Goal: Task Accomplishment & Management: Complete application form

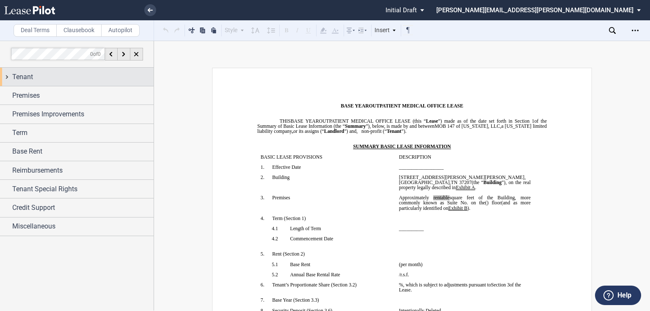
click at [7, 78] on div "Tenant" at bounding box center [77, 77] width 154 height 18
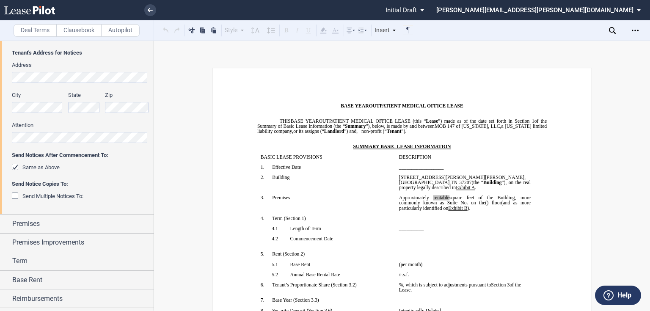
scroll to position [169, 0]
click at [9, 221] on div "Premises" at bounding box center [77, 223] width 154 height 18
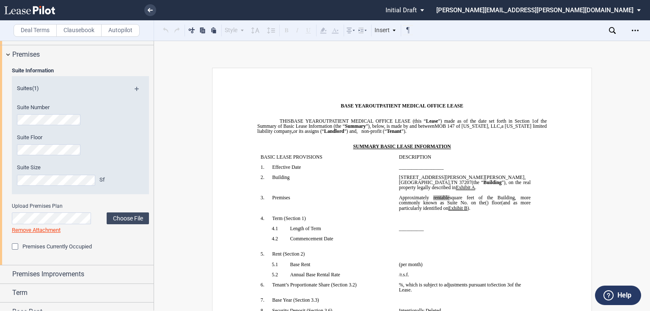
scroll to position [338, 0]
click at [121, 217] on label "Choose File" at bounding box center [128, 218] width 42 height 12
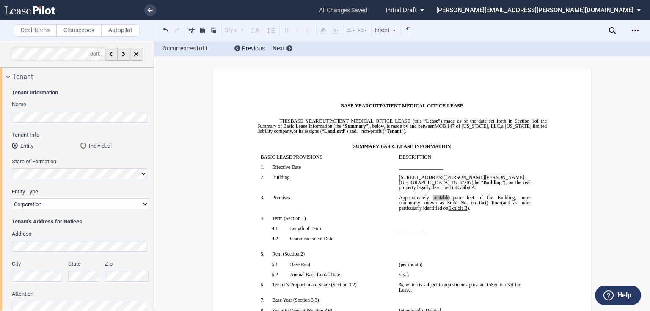
scroll to position [1, 0]
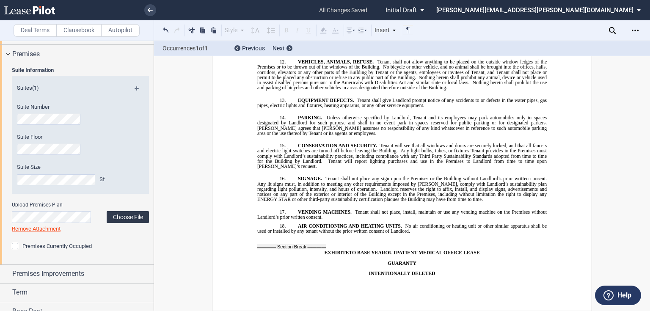
click at [118, 217] on label "Choose File" at bounding box center [128, 217] width 42 height 12
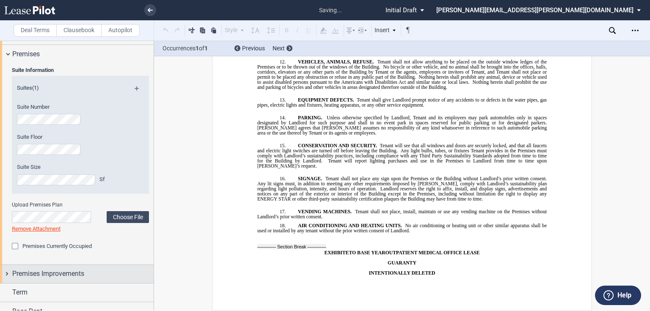
click at [7, 274] on div "Premises Improvements" at bounding box center [77, 274] width 154 height 18
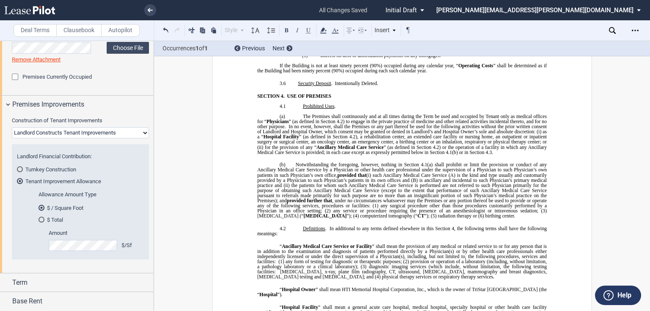
scroll to position [214, 0]
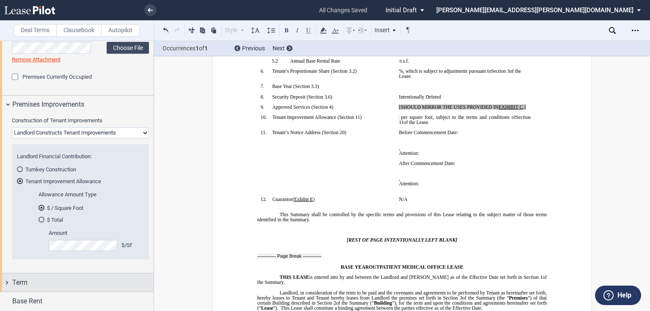
click at [7, 282] on div "Term" at bounding box center [77, 282] width 154 height 18
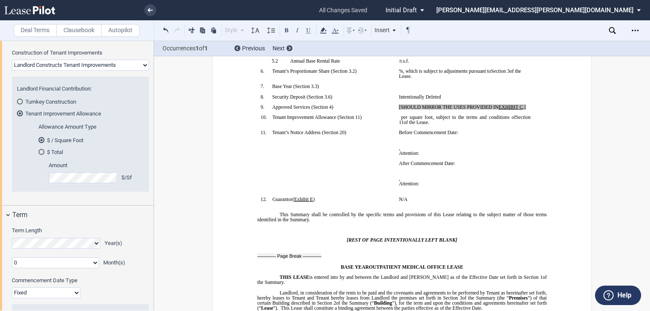
scroll to position [95, 0]
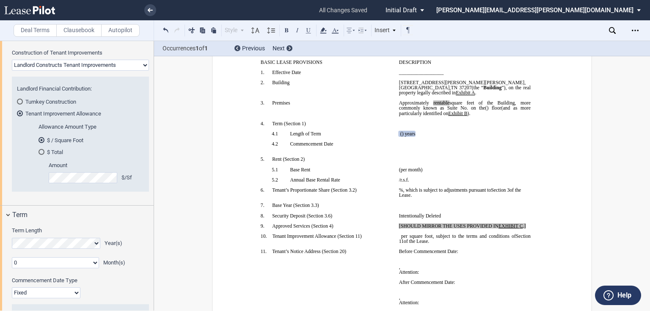
click at [93, 263] on select "0 1 2 3 4 5 6 7 8 9 10 11" at bounding box center [55, 262] width 87 height 11
click at [11, 162] on div "Construction of Tenant Improvements Landlord Constructs Tenant Improvements Ten…" at bounding box center [80, 124] width 147 height 151
click at [91, 261] on select "0 1 2 3 4 5 6 7 8 9 10 11" at bounding box center [55, 262] width 87 height 11
select select "number:1"
click at [12, 257] on select "0 1 2 3 4 5 6 7 8 9 10 11" at bounding box center [55, 262] width 87 height 11
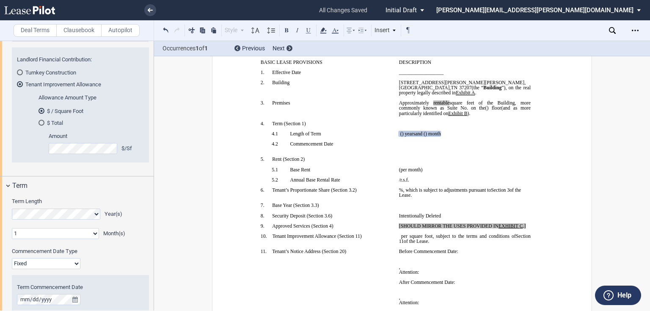
scroll to position [643, 0]
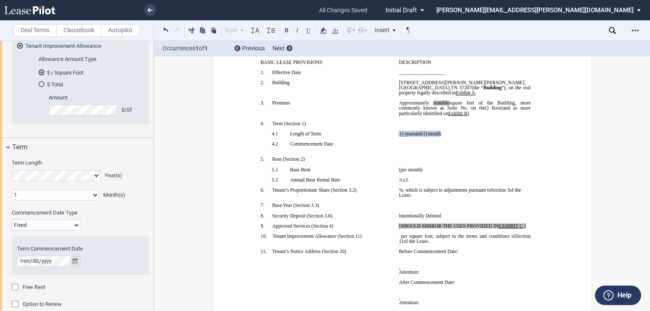
click at [72, 260] on icon "true" at bounding box center [75, 261] width 6 height 6
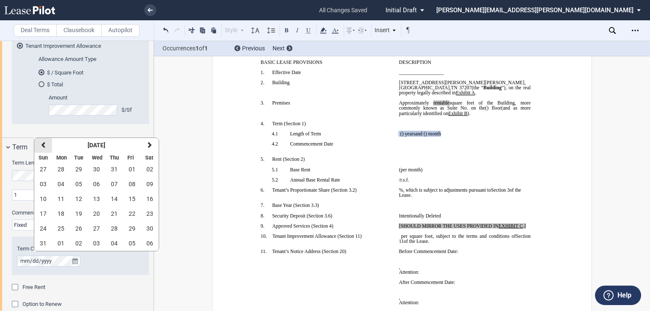
click at [41, 149] on button "previous" at bounding box center [43, 145] width 18 height 15
click at [78, 168] on span "01" at bounding box center [78, 169] width 7 height 7
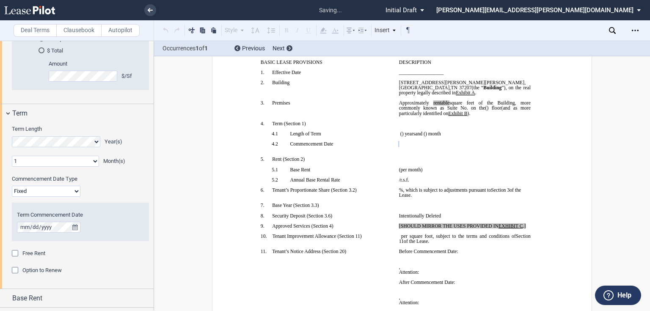
scroll to position [711, 0]
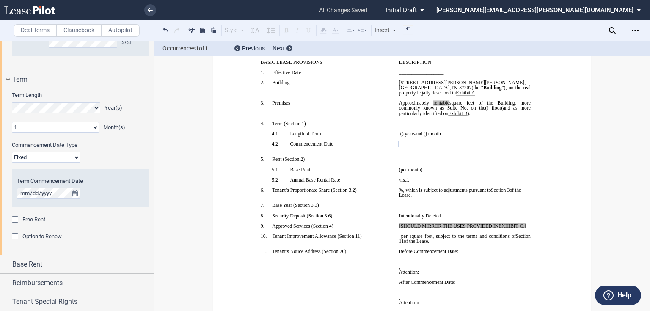
drag, startPoint x: 16, startPoint y: 235, endPoint x: 71, endPoint y: 237, distance: 55.0
click at [16, 235] on div "Option to Renew" at bounding box center [16, 237] width 8 height 8
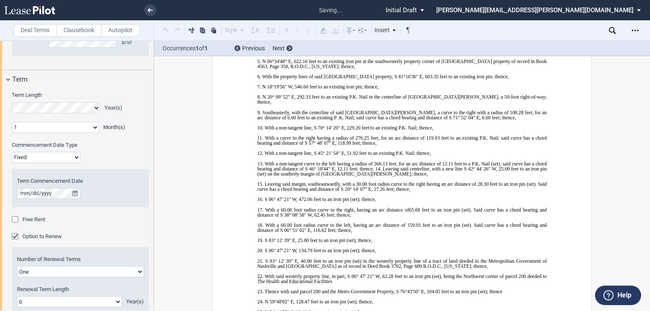
scroll to position [8040, 0]
click at [136, 272] on select "One Two" at bounding box center [80, 271] width 127 height 11
select select "2"
click at [17, 266] on select "One Two" at bounding box center [80, 271] width 127 height 11
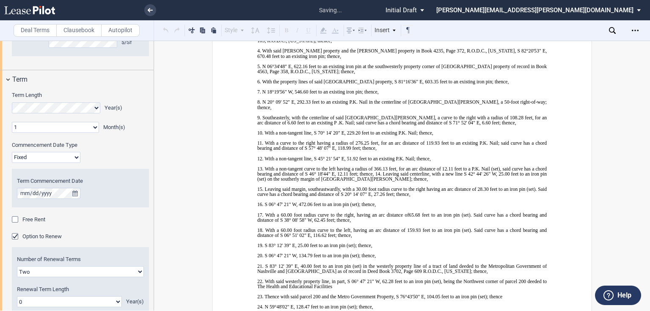
scroll to position [778, 0]
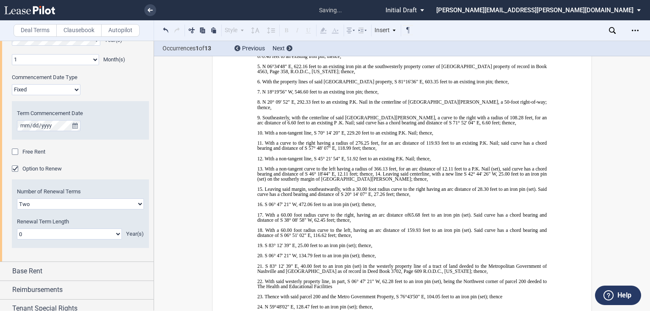
click at [116, 236] on select "0 1 2 3 4 5 6 7 8 9 10 11 12 13 14 15 16 17 18 19 20" at bounding box center [69, 233] width 105 height 11
select select "number:5"
click at [17, 228] on select "0 1 2 3 4 5 6 7 8 9 10 11 12 13 14 15 16 17 18 19 20" at bounding box center [69, 233] width 105 height 11
click at [75, 31] on label "Clausebook" at bounding box center [78, 30] width 45 height 13
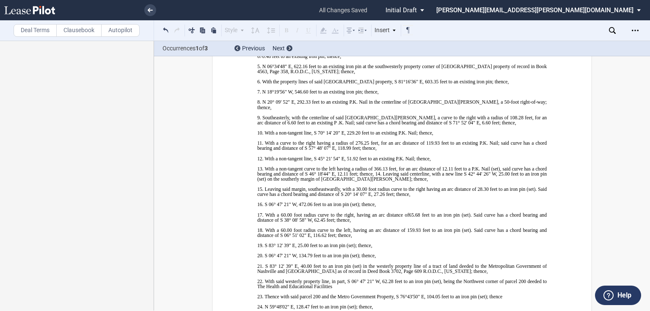
scroll to position [0, 0]
drag, startPoint x: 356, startPoint y: 112, endPoint x: 499, endPoint y: 228, distance: 184.6
drag, startPoint x: 291, startPoint y: 161, endPoint x: 536, endPoint y: 270, distance: 268.2
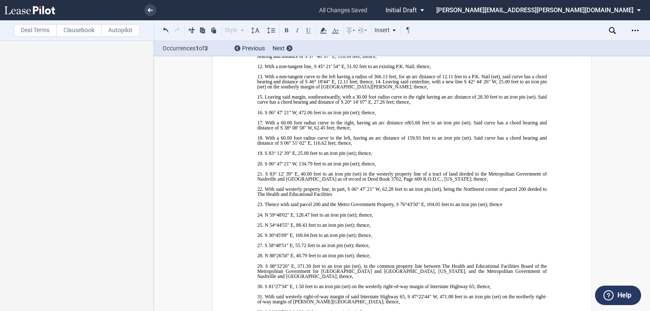
drag, startPoint x: 277, startPoint y: 172, endPoint x: 262, endPoint y: 170, distance: 15.0
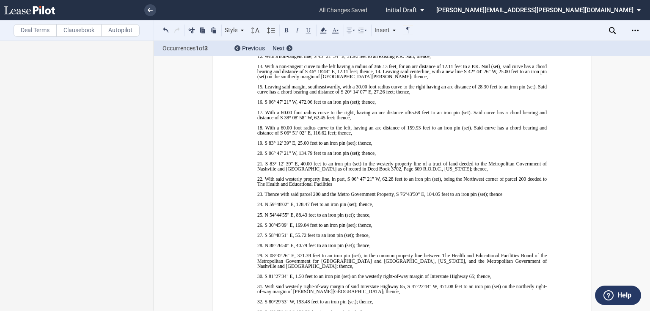
drag, startPoint x: 353, startPoint y: 141, endPoint x: 352, endPoint y: 154, distance: 13.2
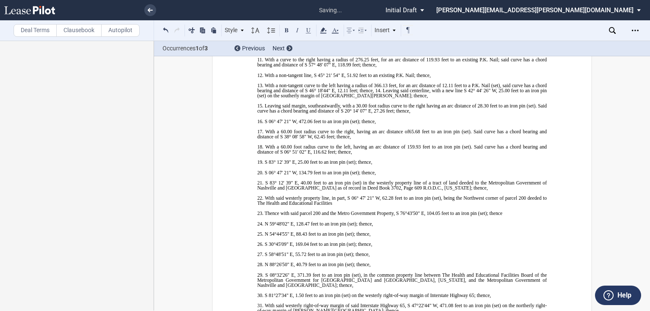
drag, startPoint x: 355, startPoint y: 143, endPoint x: 435, endPoint y: 174, distance: 85.3
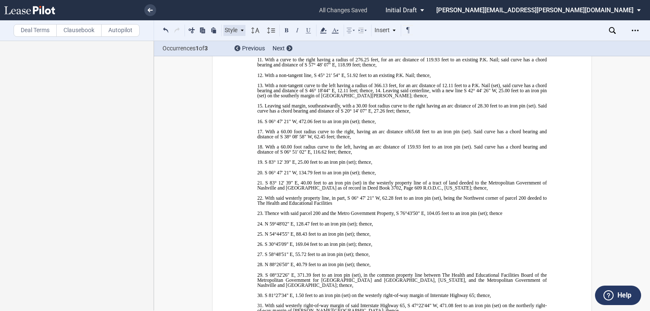
click at [234, 30] on div "Style" at bounding box center [234, 30] width 22 height 11
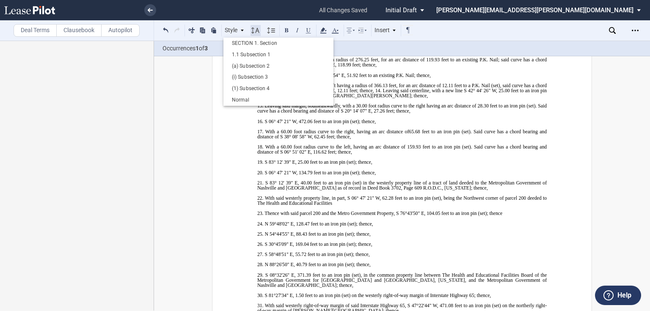
click at [254, 28] on icon at bounding box center [255, 30] width 10 height 10
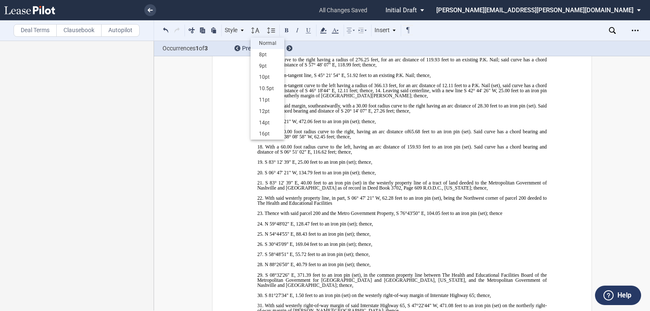
click at [265, 41] on div "Normal" at bounding box center [267, 43] width 25 height 7
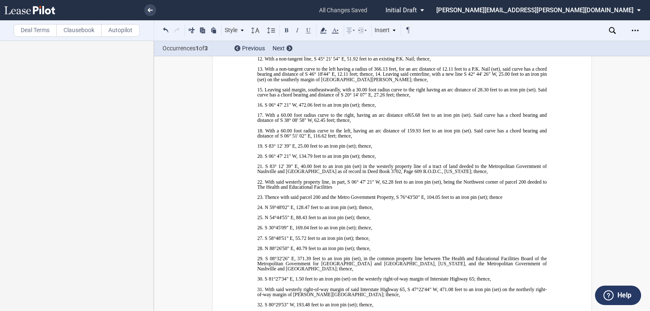
drag, startPoint x: 385, startPoint y: 162, endPoint x: 374, endPoint y: 166, distance: 12.0
drag, startPoint x: 384, startPoint y: 161, endPoint x: 389, endPoint y: 161, distance: 5.1
click at [254, 33] on icon at bounding box center [255, 30] width 10 height 10
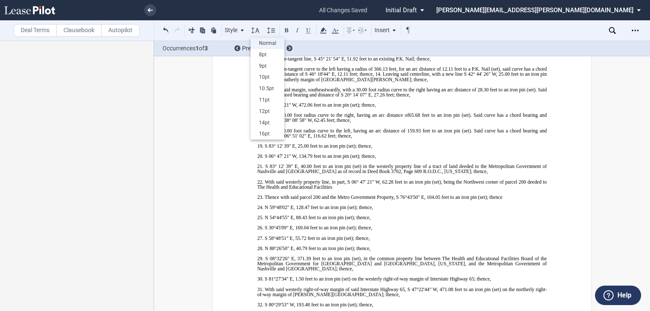
click at [259, 44] on div "Normal" at bounding box center [267, 43] width 25 height 7
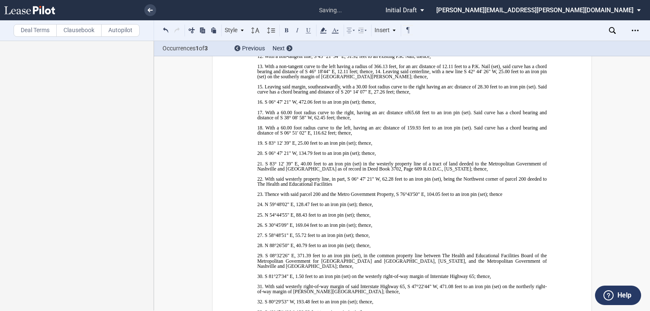
drag, startPoint x: 354, startPoint y: 141, endPoint x: 356, endPoint y: 114, distance: 27.6
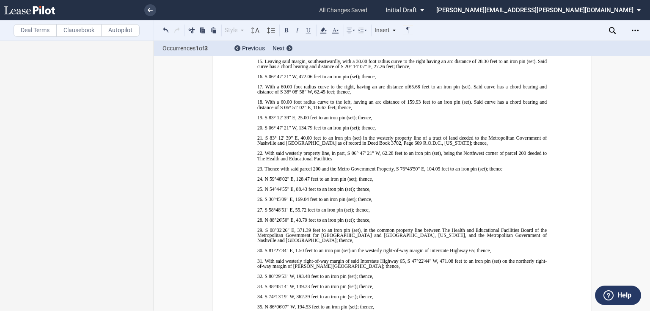
drag, startPoint x: 358, startPoint y: 111, endPoint x: 386, endPoint y: 127, distance: 32.0
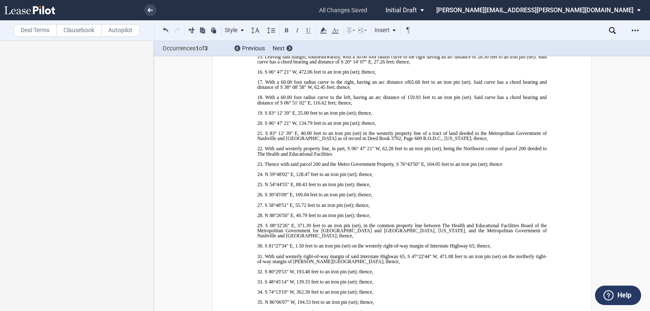
drag, startPoint x: 378, startPoint y: 121, endPoint x: 416, endPoint y: 123, distance: 37.7
drag, startPoint x: 363, startPoint y: 112, endPoint x: 538, endPoint y: 118, distance: 175.3
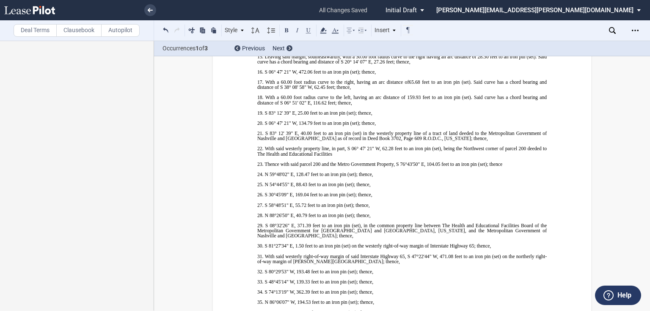
click at [228, 30] on div "Style" at bounding box center [234, 30] width 22 height 11
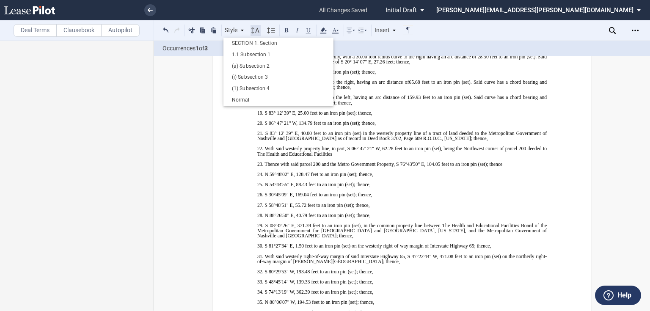
click at [257, 30] on icon at bounding box center [255, 30] width 10 height 10
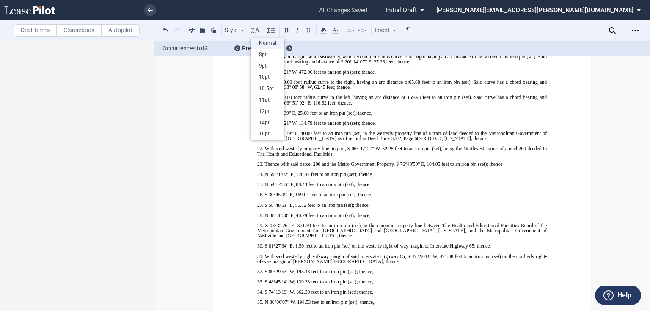
click at [258, 44] on div "Normal" at bounding box center [267, 43] width 25 height 7
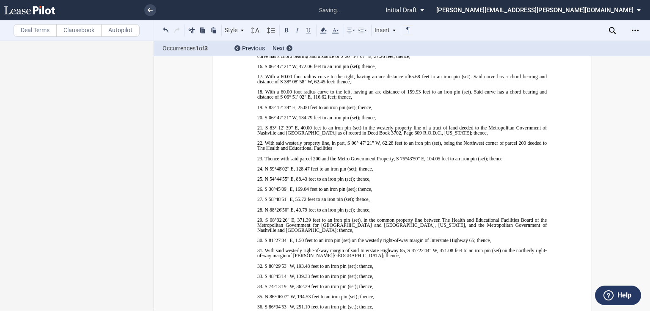
drag, startPoint x: 418, startPoint y: 120, endPoint x: 417, endPoint y: 112, distance: 8.5
click at [273, 28] on icon at bounding box center [271, 30] width 10 height 10
click at [283, 45] on div "Normal" at bounding box center [281, 43] width 22 height 7
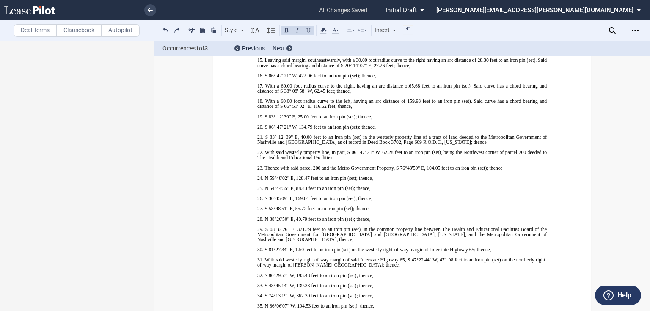
drag, startPoint x: 365, startPoint y: 115, endPoint x: 535, endPoint y: 124, distance: 170.3
click at [255, 27] on icon at bounding box center [255, 30] width 10 height 10
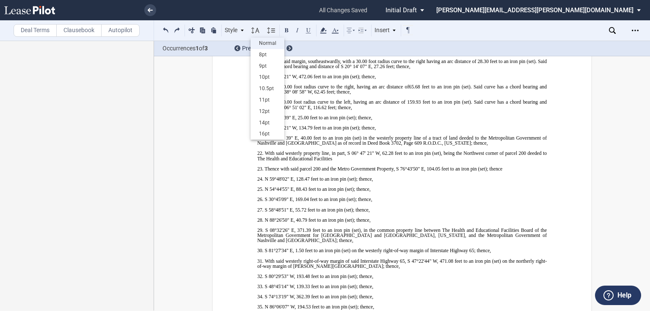
click at [261, 41] on div "Normal" at bounding box center [267, 43] width 25 height 7
click at [255, 28] on icon at bounding box center [255, 30] width 10 height 10
click at [264, 43] on div "Normal" at bounding box center [267, 43] width 25 height 7
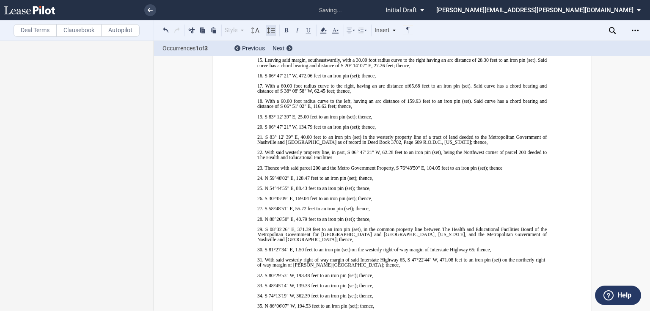
click at [270, 30] on icon at bounding box center [271, 30] width 10 height 10
click at [274, 40] on div "Normal" at bounding box center [281, 43] width 22 height 7
click at [269, 32] on icon at bounding box center [271, 30] width 10 height 10
click at [279, 42] on div "Normal" at bounding box center [281, 43] width 22 height 7
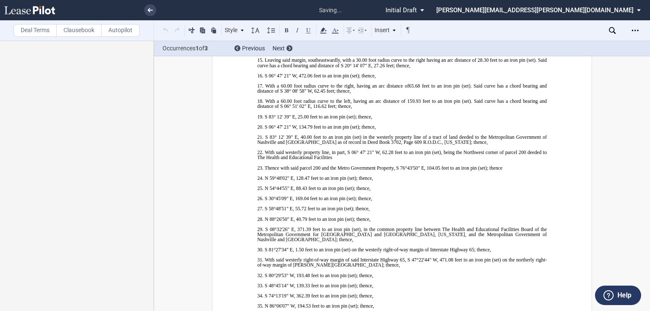
drag, startPoint x: 371, startPoint y: 113, endPoint x: 382, endPoint y: 123, distance: 15.3
click at [272, 33] on icon at bounding box center [271, 30] width 10 height 10
click at [274, 43] on div "Normal" at bounding box center [281, 43] width 22 height 7
click at [252, 31] on use at bounding box center [255, 31] width 8 height 6
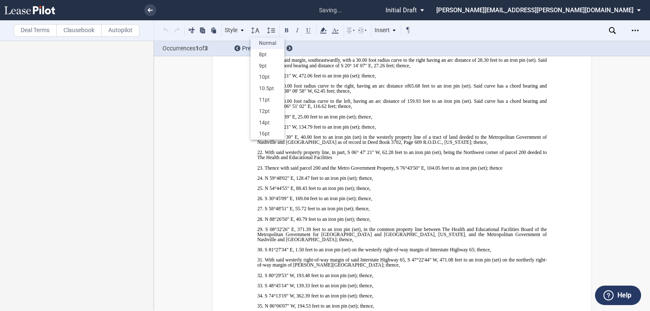
click at [259, 44] on div "Normal" at bounding box center [267, 43] width 25 height 7
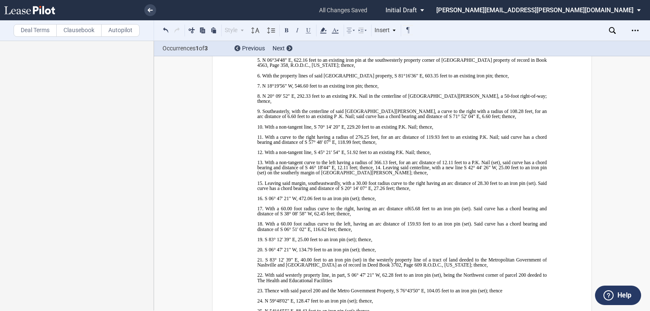
scroll to position [7871, 0]
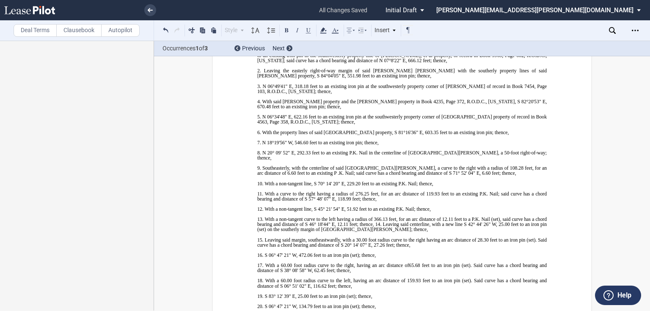
click at [37, 34] on label "Deal Terms" at bounding box center [35, 30] width 43 height 13
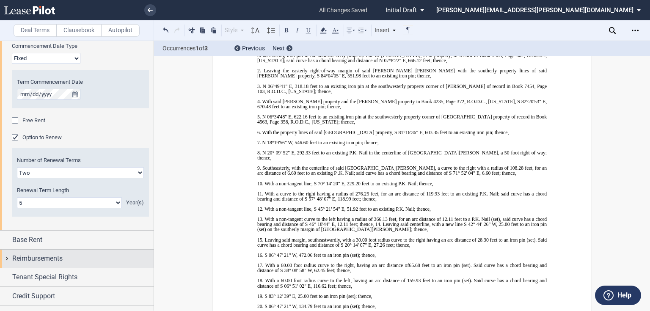
scroll to position [812, 0]
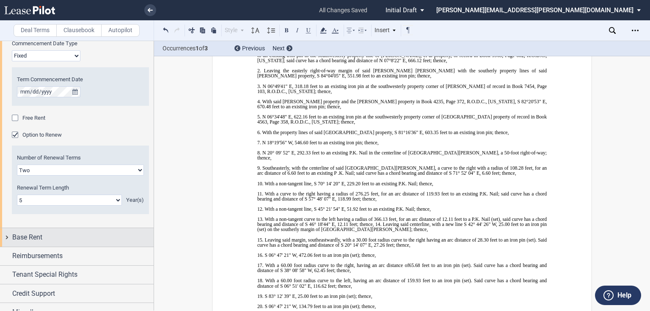
click at [6, 239] on div "Base Rent" at bounding box center [77, 237] width 154 height 18
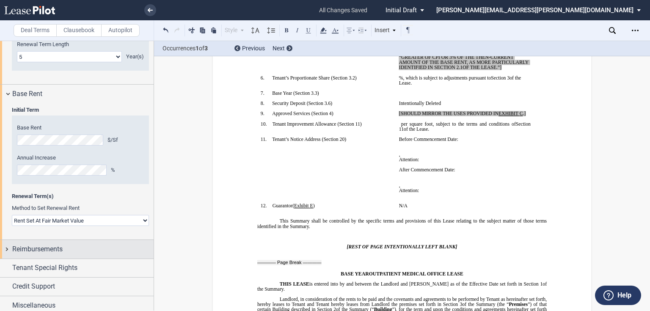
scroll to position [960, 0]
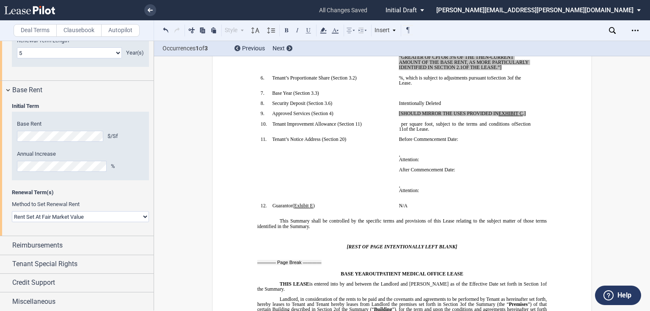
click at [142, 217] on select "Rent Set At Fair Market Value Rent Specified in Lease" at bounding box center [80, 216] width 137 height 11
click at [12, 211] on select "Rent Set At Fair Market Value Rent Specified in Lease" at bounding box center [80, 216] width 137 height 11
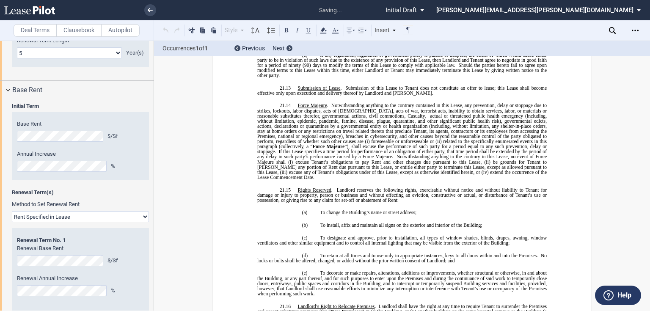
scroll to position [8102, 0]
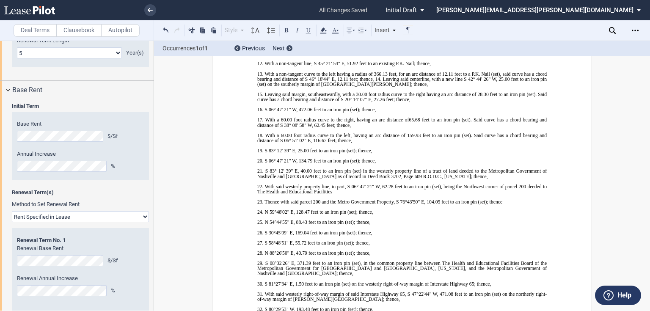
click at [141, 216] on select "Rent Set At Fair Market Value Rent Specified in Lease" at bounding box center [80, 216] width 137 height 11
select select "fmv"
click at [12, 211] on select "Rent Set At Fair Market Value Rent Specified in Lease" at bounding box center [80, 216] width 137 height 11
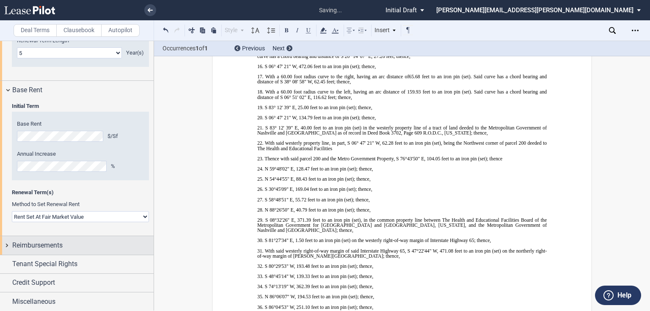
click at [7, 245] on div "Reimbursements" at bounding box center [77, 245] width 154 height 18
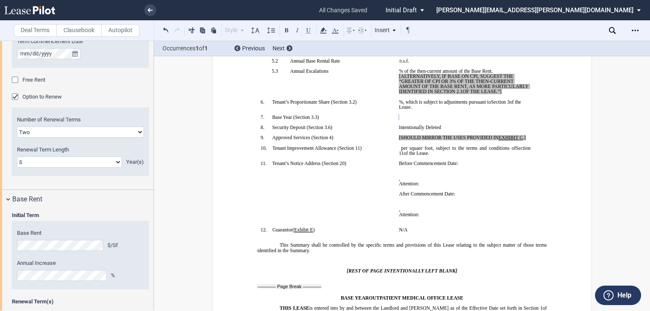
scroll to position [790, 0]
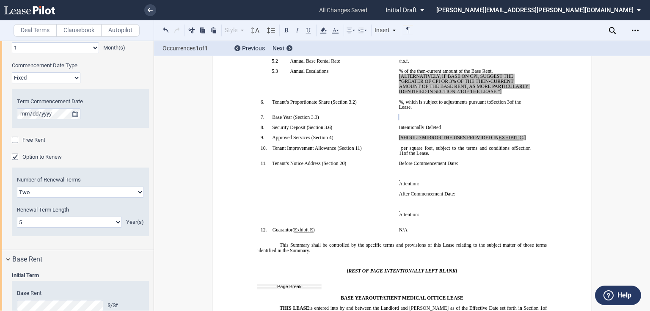
click at [15, 139] on div "Free Rent" at bounding box center [16, 141] width 8 height 8
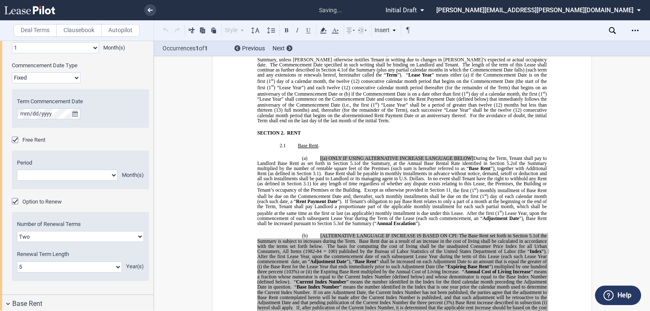
scroll to position [828, 0]
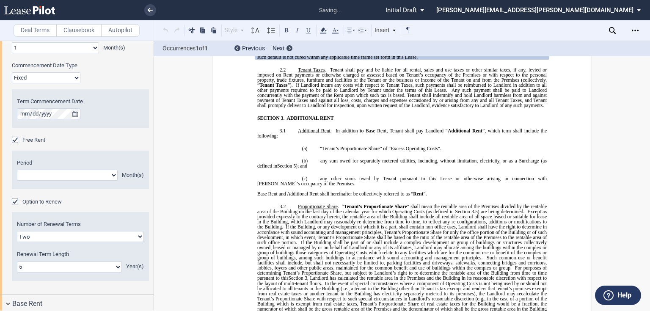
click at [111, 175] on select "1 2 3 4 5 6 7 8 9 10 11" at bounding box center [67, 175] width 101 height 11
select select "number:1"
click at [17, 170] on select "1 2 3 4 5 6 7 8 9 10 11" at bounding box center [67, 175] width 101 height 11
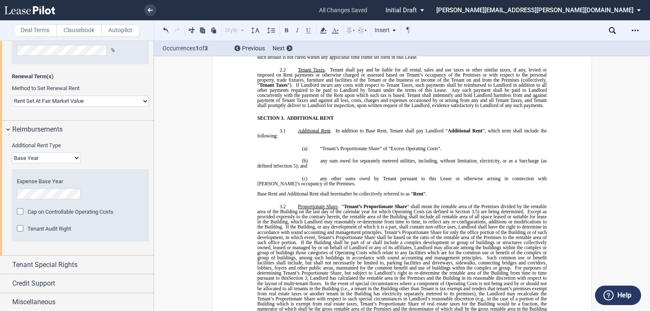
scroll to position [1120, 0]
click at [5, 265] on div "Tenant Special Rights" at bounding box center [77, 264] width 154 height 18
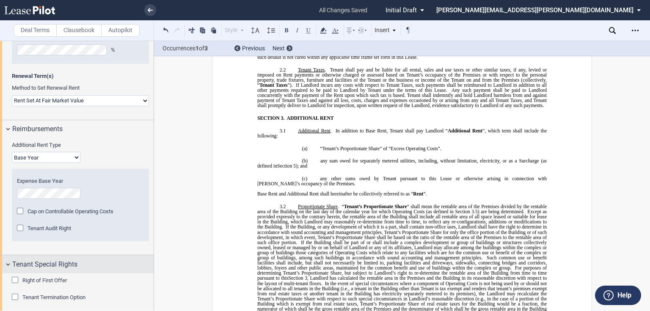
click at [8, 266] on div "Tenant Special Rights" at bounding box center [77, 264] width 154 height 18
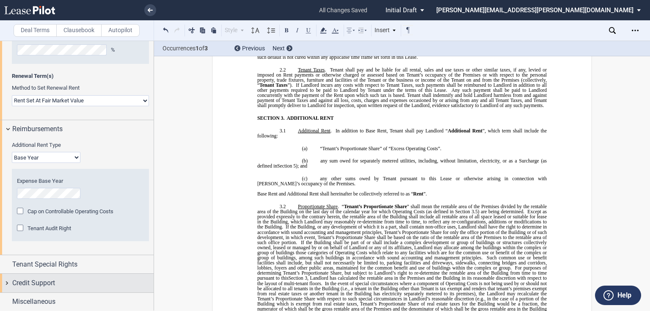
click at [4, 286] on div "Credit Support" at bounding box center [77, 283] width 154 height 18
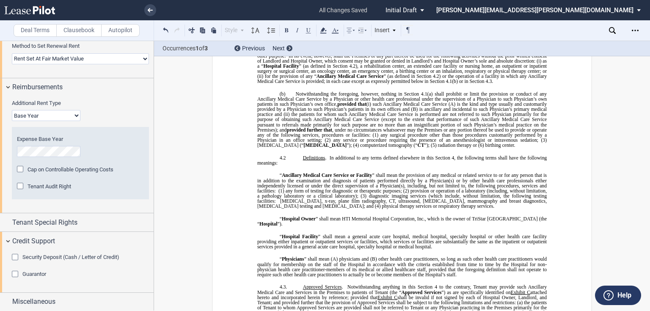
scroll to position [1843, 0]
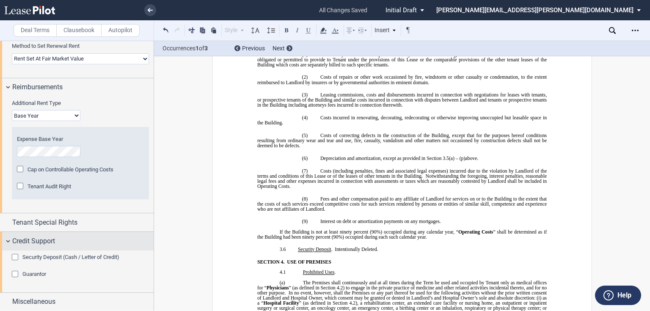
drag, startPoint x: 34, startPoint y: 256, endPoint x: 81, endPoint y: 246, distance: 48.5
click at [34, 256] on span "Security Deposit (Cash / Letter of Credit)" at bounding box center [70, 257] width 97 height 6
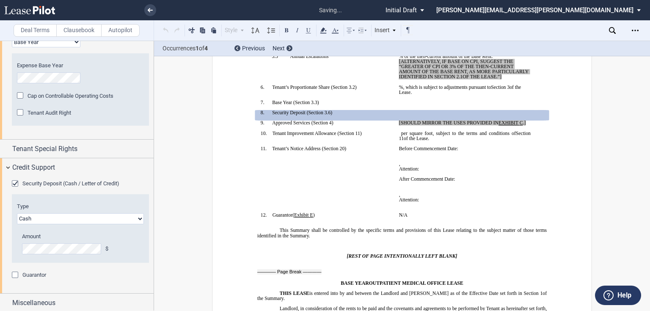
scroll to position [1237, 0]
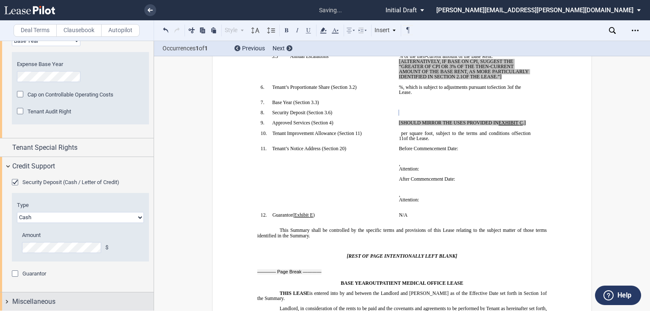
click at [7, 301] on div "Miscellaneous" at bounding box center [77, 301] width 154 height 18
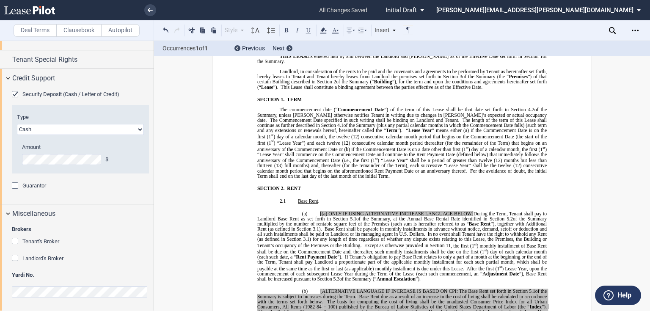
scroll to position [736, 0]
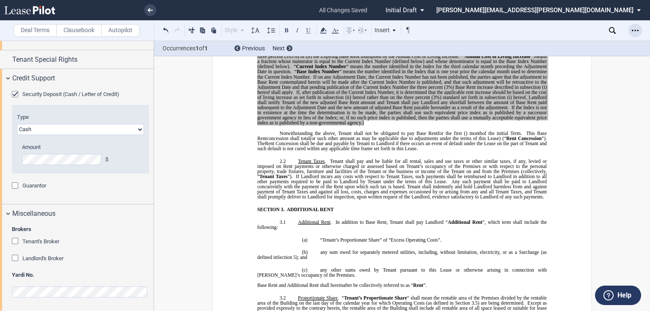
click at [635, 30] on use "Open Lease options menu" at bounding box center [635, 30] width 7 height 1
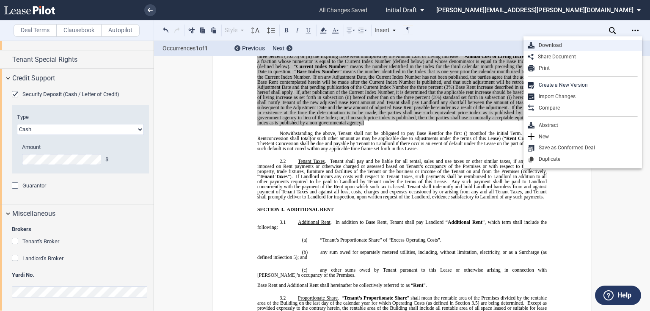
click at [555, 46] on div "Download" at bounding box center [585, 45] width 103 height 7
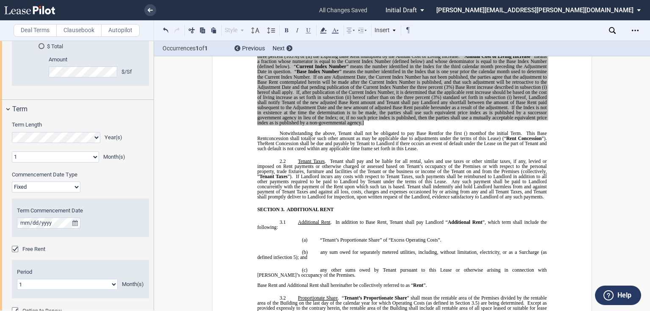
scroll to position [682, 0]
click at [73, 187] on select "Fixed Floating" at bounding box center [46, 186] width 69 height 11
click at [12, 181] on select "Fixed Floating" at bounding box center [46, 186] width 69 height 11
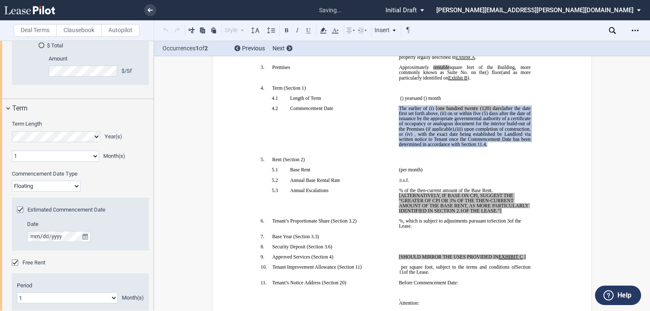
scroll to position [128, 0]
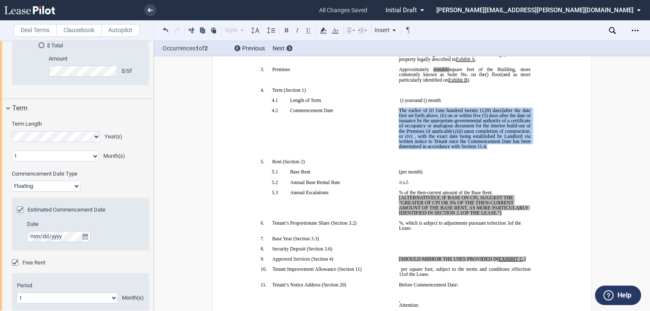
drag, startPoint x: 397, startPoint y: 128, endPoint x: 424, endPoint y: 176, distance: 54.9
click at [424, 149] on p "﻿ ﻿ The earlier of (i) the date upon which Tenant opens to conduct business in …" at bounding box center [465, 128] width 132 height 41
click at [71, 187] on select "Fixed Floating" at bounding box center [46, 186] width 69 height 11
click at [12, 181] on select "Fixed Floating" at bounding box center [46, 186] width 69 height 11
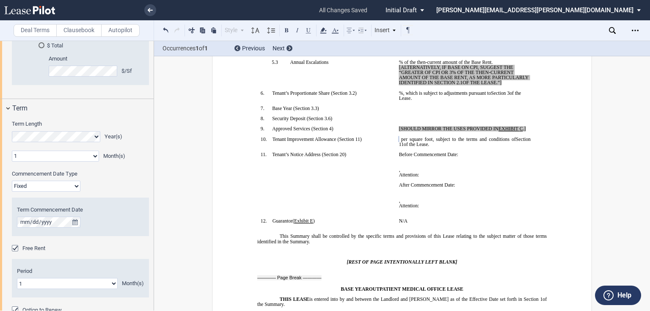
scroll to position [249, 0]
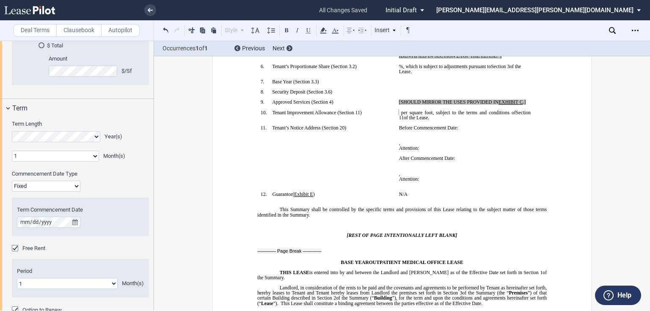
click at [77, 184] on select "Fixed Floating" at bounding box center [46, 186] width 69 height 11
select select "floating"
click at [12, 181] on select "Fixed Floating" at bounding box center [46, 186] width 69 height 11
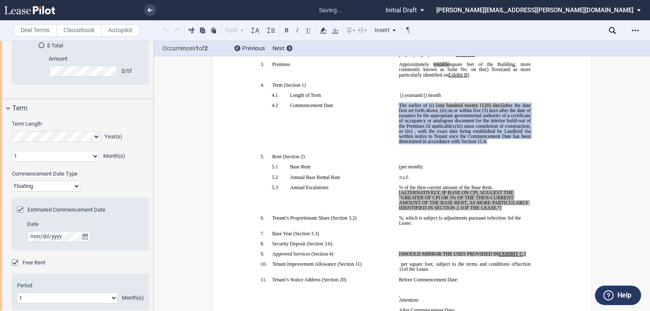
scroll to position [128, 0]
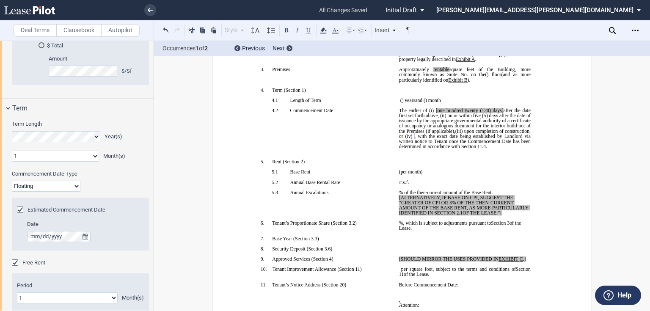
drag, startPoint x: 504, startPoint y: 250, endPoint x: 396, endPoint y: 234, distance: 109.2
click at [399, 216] on p "﻿ ﻿ % of the then-current amount of the Base Rent. [ALTERNATIVELY, IF BASE ON C…" at bounding box center [465, 203] width 132 height 26
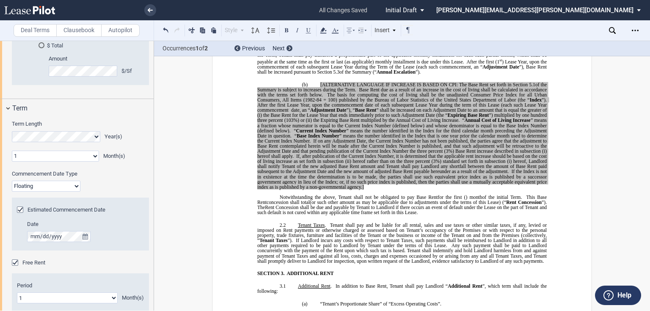
scroll to position [704, 0]
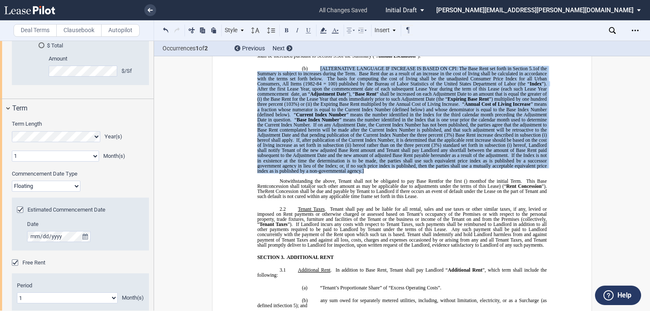
drag, startPoint x: 366, startPoint y: 281, endPoint x: 314, endPoint y: 161, distance: 130.4
click at [314, 161] on p "(b) [ALTERNATIVE LANGUAGE IF INCREASE IS BASED ON CPI: The Base Rent set forth …" at bounding box center [401, 119] width 289 height 107
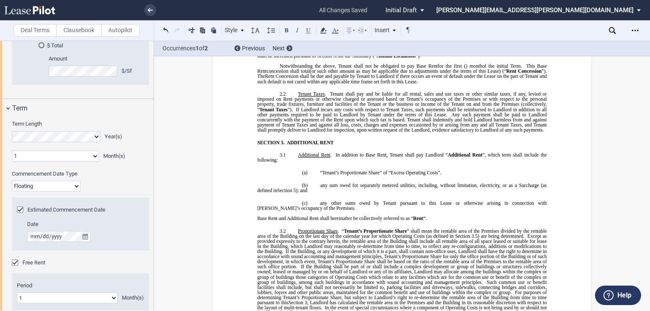
drag, startPoint x: 319, startPoint y: 75, endPoint x: 468, endPoint y: 74, distance: 149.3
click at [468, 58] on p "(a) [(a) ONLY IF USING ALTERNATIVE INCREASE LANGUAGE BELOW] During the Term, Te…" at bounding box center [401, 23] width 289 height 70
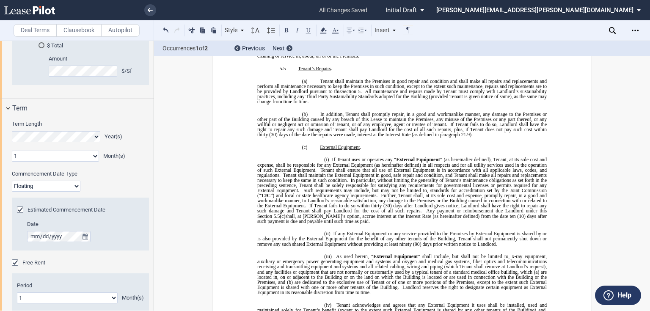
scroll to position [2870, 0]
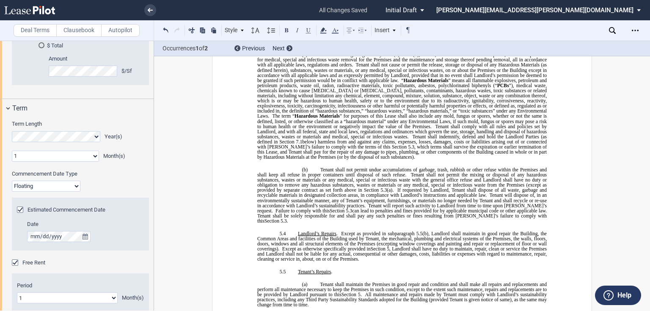
drag, startPoint x: 327, startPoint y: 173, endPoint x: 250, endPoint y: 166, distance: 77.3
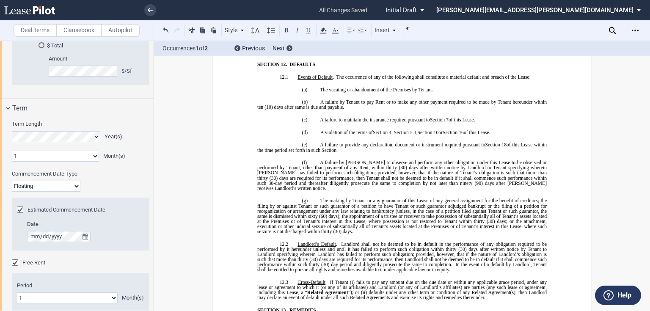
scroll to position [4596, 0]
drag, startPoint x: 292, startPoint y: 120, endPoint x: 295, endPoint y: 109, distance: 11.5
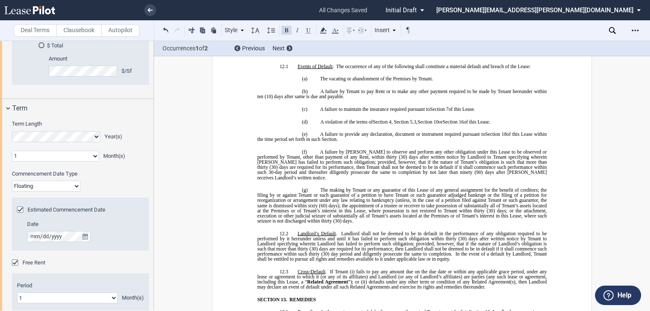
drag, startPoint x: 316, startPoint y: 151, endPoint x: 370, endPoint y: 149, distance: 53.8
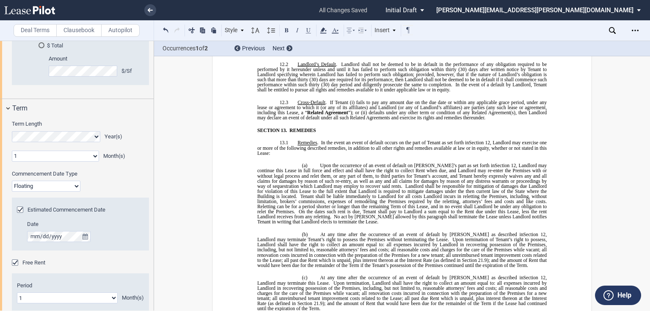
scroll to position [4799, 0]
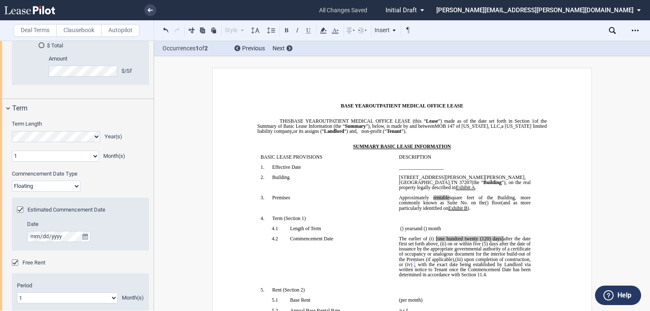
scroll to position [102, 0]
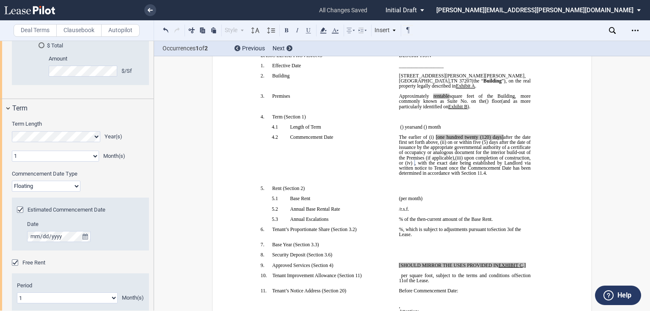
drag, startPoint x: 432, startPoint y: 154, endPoint x: 489, endPoint y: 184, distance: 63.6
click at [434, 140] on span at bounding box center [435, 137] width 2 height 5
click at [498, 140] on span "(120) days]" at bounding box center [491, 137] width 24 height 5
drag, startPoint x: 407, startPoint y: 154, endPoint x: 455, endPoint y: 170, distance: 50.8
click at [407, 140] on span "The earlier of (i)" at bounding box center [415, 137] width 33 height 5
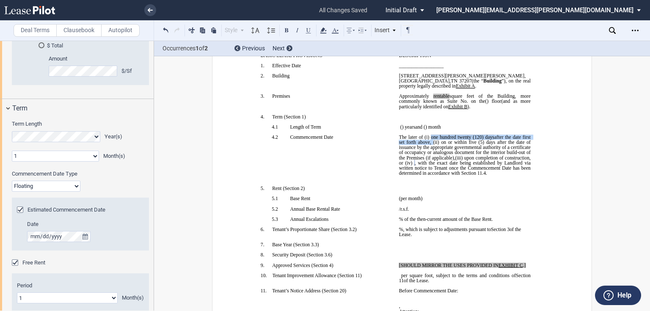
drag, startPoint x: 428, startPoint y: 154, endPoint x: 429, endPoint y: 159, distance: 5.2
click at [429, 159] on span "The later of (i) one hundred twenty (120) days after the date first set forth a…" at bounding box center [465, 148] width 133 height 26
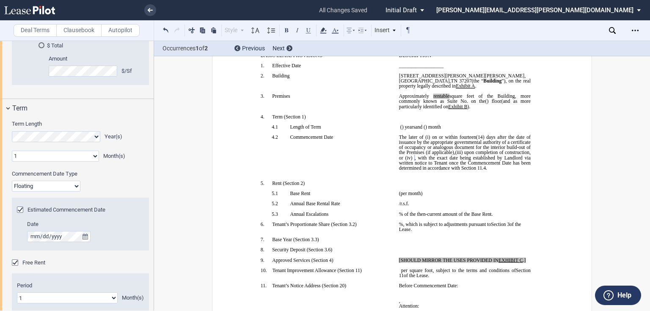
click at [463, 155] on span "(iii)" at bounding box center [459, 152] width 8 height 5
drag, startPoint x: 481, startPoint y: 171, endPoint x: 421, endPoint y: 177, distance: 60.4
click at [455, 155] on span "(iii) upon completion of construction" at bounding box center [492, 152] width 74 height 5
drag, startPoint x: 487, startPoint y: 172, endPoint x: 543, endPoint y: 201, distance: 63.0
click at [474, 155] on span ", or (iv)" at bounding box center [466, 152] width 16 height 5
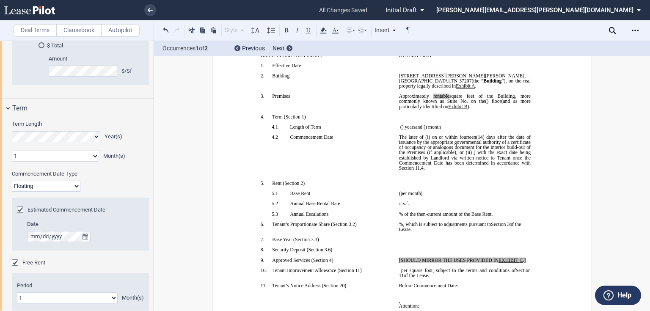
scroll to position [135, 0]
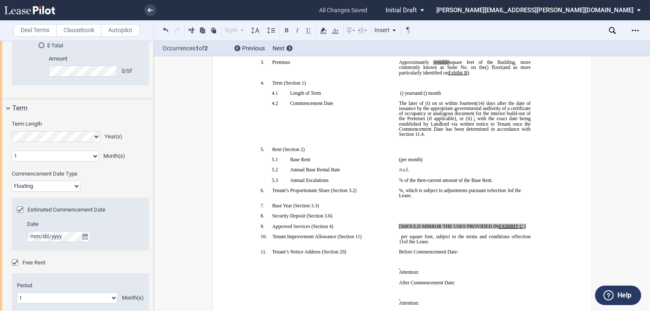
click at [427, 229] on span "[SHOULD MIRROR THE USES PROVIDED IN" at bounding box center [448, 226] width 99 height 5
drag, startPoint x: 398, startPoint y: 262, endPoint x: 526, endPoint y: 262, distance: 128.6
click at [526, 229] on p "[SHOULD MIRROR THE USES PROVIDED IN EXHIBIT ﻿ C ﻿ .]" at bounding box center [465, 226] width 132 height 5
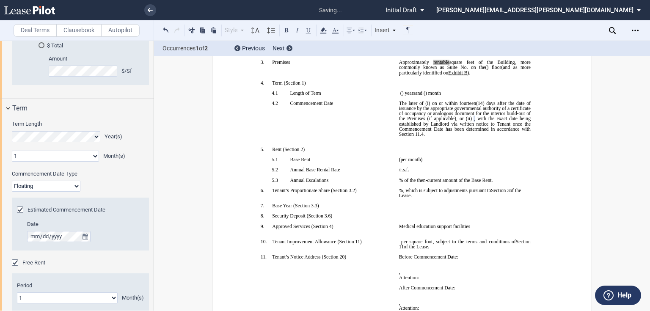
click at [472, 229] on p "Medical education support facilities" at bounding box center [465, 226] width 132 height 5
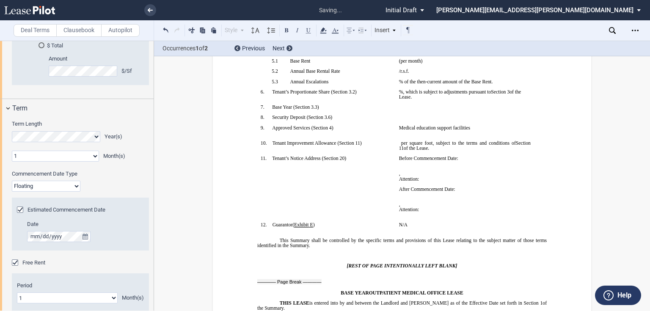
scroll to position [237, 0]
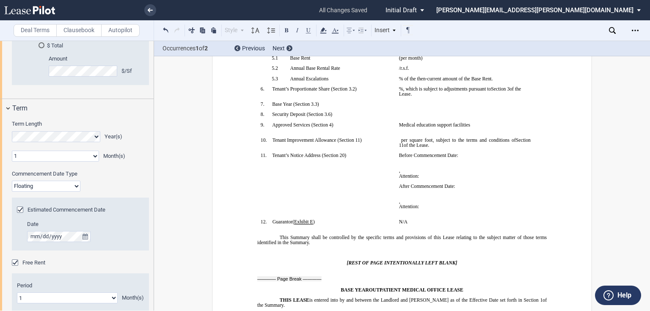
click at [439, 199] on p "﻿ ﻿" at bounding box center [465, 196] width 132 height 5
drag, startPoint x: 442, startPoint y: 261, endPoint x: 394, endPoint y: 199, distance: 78.2
click at [396, 199] on td "Before Commencement Date: ﻿ ﻿ ﻿ ﻿ ﻿ , ﻿ ﻿ ﻿ ﻿ Attention: ﻿ ﻿ ﻿ After Commenceme…" at bounding box center [465, 186] width 138 height 66
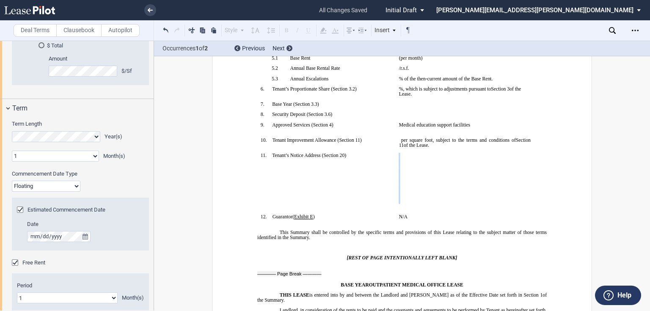
scroll to position [231, 0]
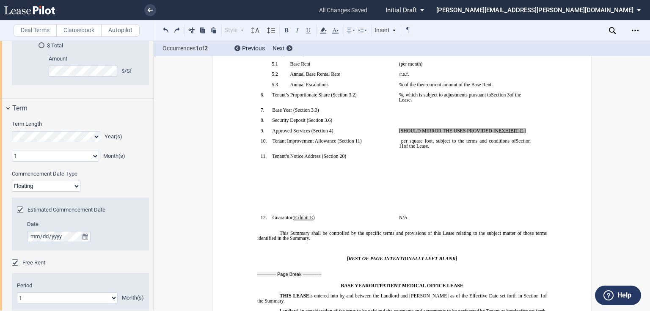
click at [391, 201] on td "!!SET_LEVEL_0!! !!SBL_LEVEL_1!! 11. Tenant’s Notice Address ( ﻿ Section 20 ﻿ ) ﻿" at bounding box center [326, 184] width 138 height 61
click at [410, 164] on p "﻿" at bounding box center [465, 161] width 132 height 5
drag, startPoint x: 398, startPoint y: 166, endPoint x: 525, endPoint y: 170, distance: 127.8
click at [525, 133] on p "[SHOULD MIRROR THE USES PROVIDED IN EXHIBIT ﻿ C ﻿ .]" at bounding box center [465, 130] width 132 height 5
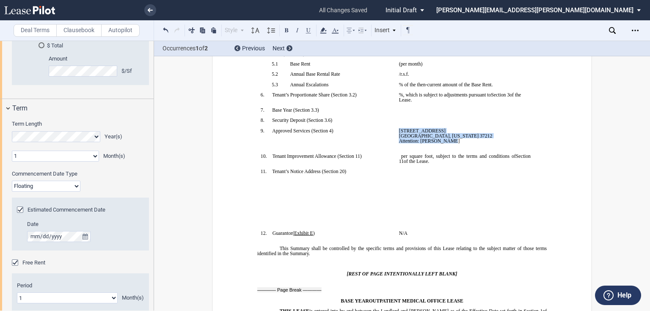
drag, startPoint x: 445, startPoint y: 179, endPoint x: 396, endPoint y: 168, distance: 50.9
click at [396, 154] on td "1900 Belmont Boulevard Nashville, Tennessee 37212 Attention: Jason Rogers ﻿ ﻿" at bounding box center [465, 141] width 138 height 26
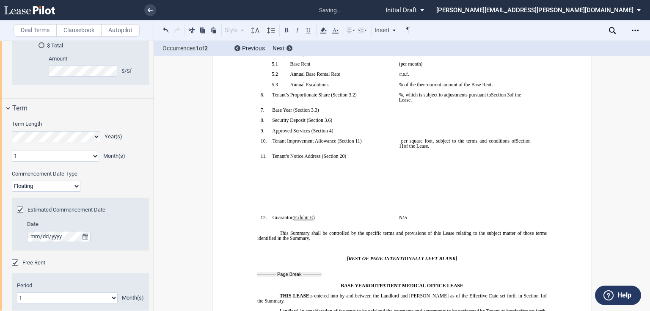
click at [403, 164] on p "﻿" at bounding box center [465, 161] width 132 height 5
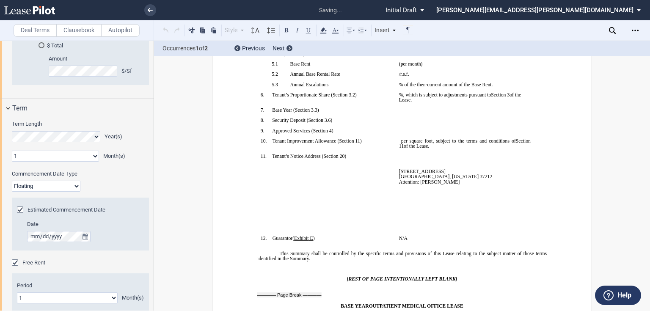
click at [396, 200] on td "﻿ ﻿ 1900 Belmont Boulevard Nashville, Tennessee 37212 Attention: Jason Rogers ﻿…" at bounding box center [465, 195] width 138 height 82
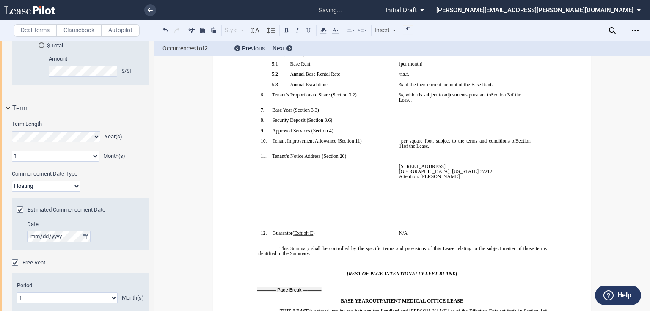
click at [396, 198] on td "﻿ ﻿ 1900 Belmont Boulevard Nashville, Tennessee 37212 Attention: Jason Rogers ﻿…" at bounding box center [465, 192] width 138 height 77
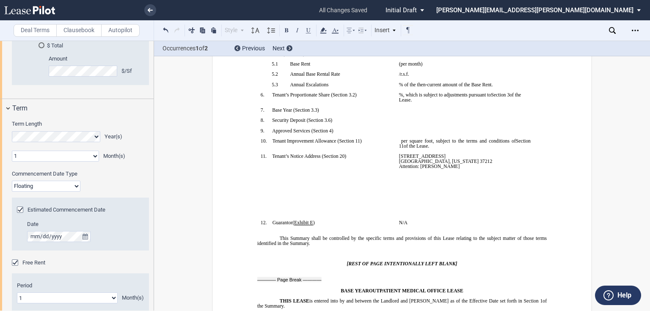
click at [415, 184] on p "﻿ ﻿" at bounding box center [465, 181] width 132 height 5
click at [465, 174] on p "﻿ ﻿" at bounding box center [465, 171] width 132 height 5
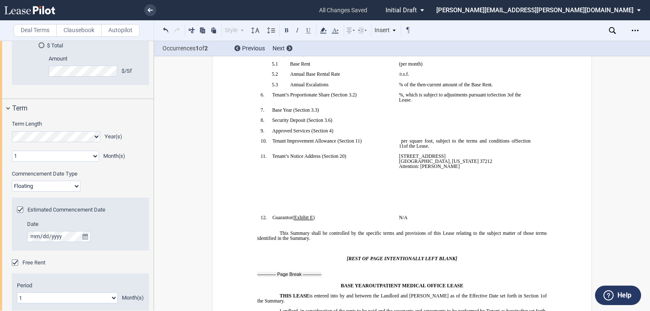
click at [452, 169] on p "Attention: Jason Rogers" at bounding box center [465, 166] width 132 height 5
click at [385, 215] on td "!!SET_LEVEL_0!! !!SBL_LEVEL_1!! 11. Tenant’s Notice Address ( ﻿ Section 20 ﻿ ) ﻿" at bounding box center [326, 184] width 138 height 61
click at [406, 200] on p "﻿ ﻿ ﻿ ﻿ ﻿ ﻿" at bounding box center [465, 197] width 132 height 5
drag, startPoint x: 399, startPoint y: 222, endPoint x: 404, endPoint y: 222, distance: 5.1
click at [399, 179] on p "﻿ ﻿ ﻿" at bounding box center [465, 176] width 132 height 5
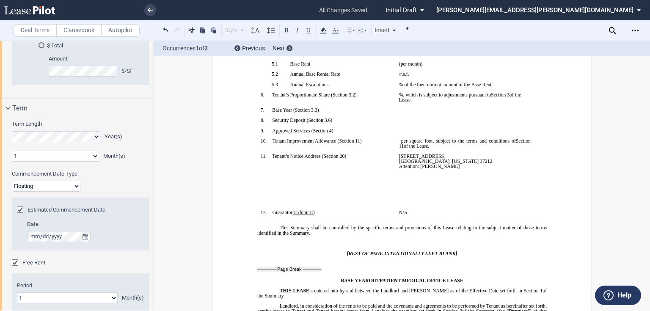
click at [399, 179] on p "﻿" at bounding box center [465, 176] width 132 height 5
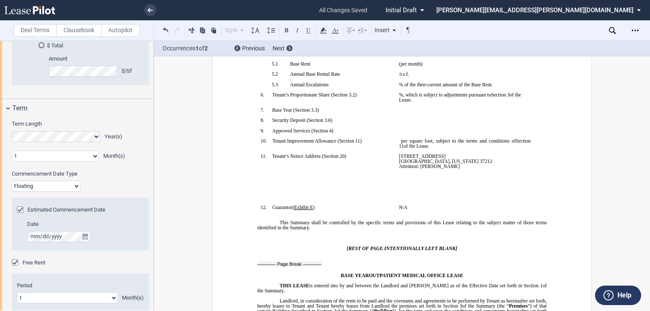
click at [399, 179] on p "﻿" at bounding box center [465, 176] width 132 height 5
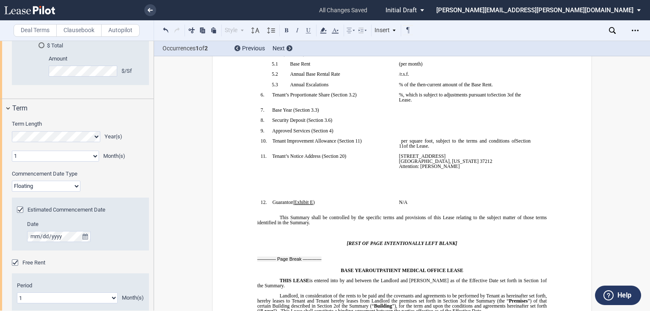
click at [406, 184] on p "﻿ ﻿ ﻿ ﻿ ﻿ ﻿" at bounding box center [465, 181] width 132 height 5
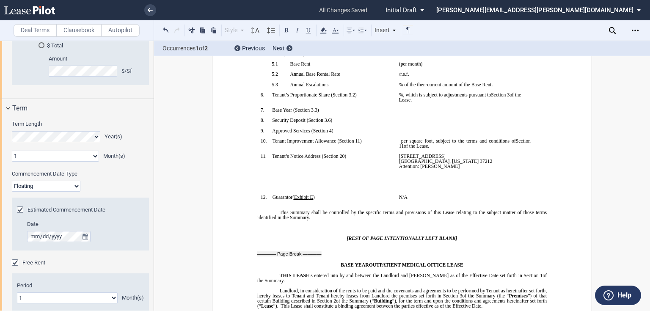
click at [396, 195] on td "﻿ 1900 Belmont Boulevard Nashville, Tennessee 37212 Attention: Jason Rogers ﻿ ﻿…" at bounding box center [465, 174] width 138 height 41
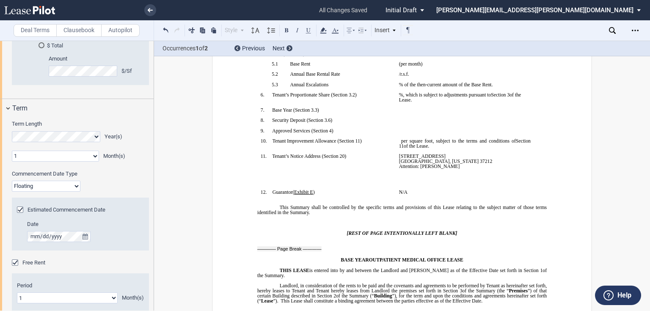
click at [399, 179] on p "﻿ ﻿ ﻿" at bounding box center [465, 176] width 132 height 5
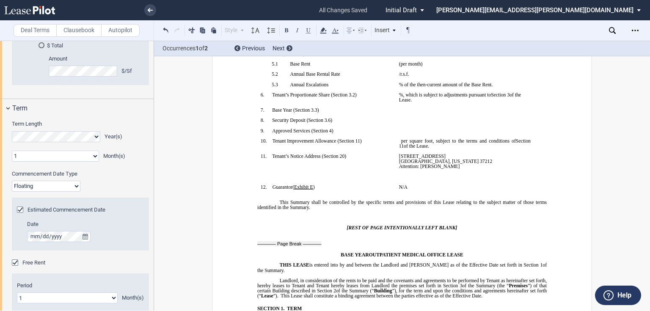
click at [400, 179] on p "﻿" at bounding box center [465, 176] width 132 height 5
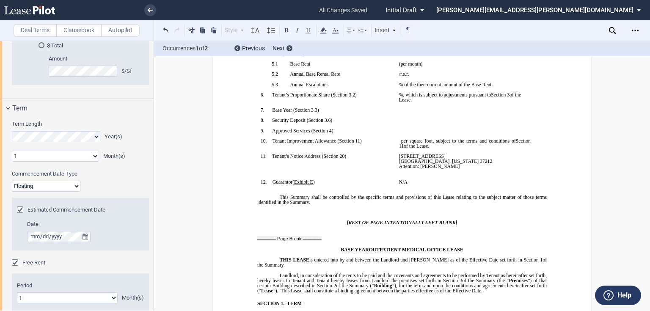
click at [391, 138] on td "!!SET_LEVEL_0!! !!SBL_LEVEL_1!! 9. Approved Services ( ﻿ Section 4 ﻿ ) ﻿" at bounding box center [326, 133] width 138 height 10
click at [408, 138] on p "﻿" at bounding box center [465, 135] width 132 height 5
click at [401, 133] on p "﻿" at bounding box center [465, 130] width 132 height 5
click at [489, 220] on p "﻿" at bounding box center [401, 217] width 289 height 5
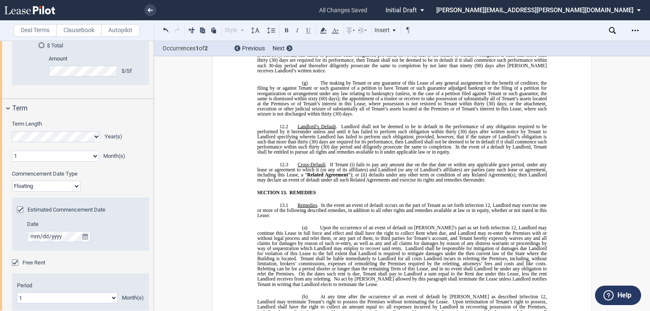
scroll to position [4665, 0]
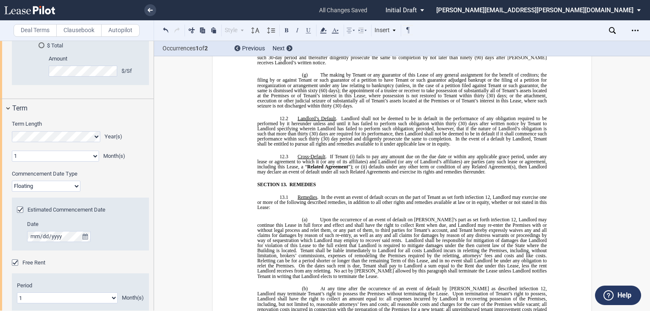
drag, startPoint x: 281, startPoint y: 246, endPoint x: 426, endPoint y: 246, distance: 146.0
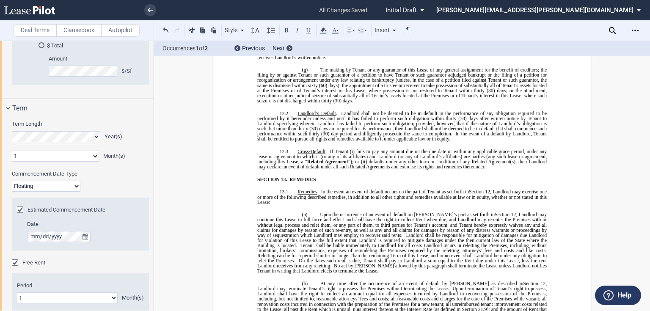
click at [253, 247] on div "BASE YEAR TRIPLE NET OUTPATIENT MEDICAL OFFICE LEASE ﻿ ﻿ THIS BASE YEAR TRIPLE …" at bounding box center [402, 266] width 380 height 9726
drag, startPoint x: 415, startPoint y: 252, endPoint x: 491, endPoint y: 253, distance: 76.2
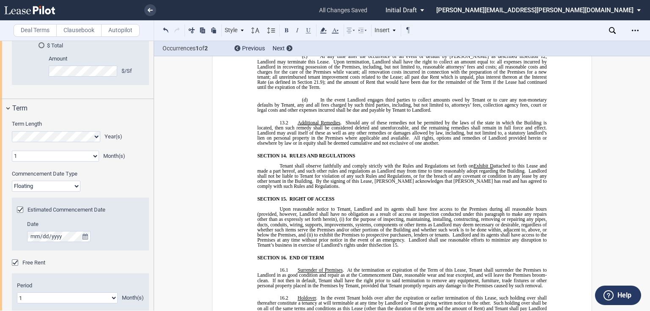
scroll to position [4936, 0]
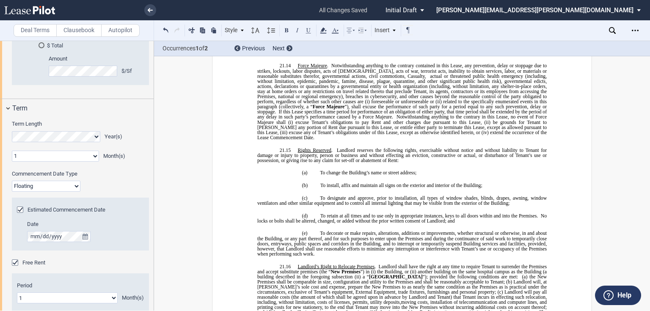
scroll to position [6560, 0]
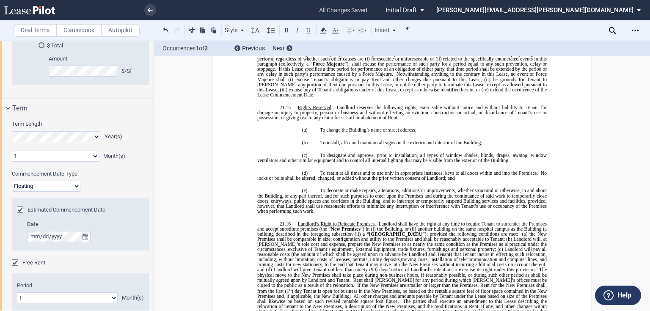
drag, startPoint x: 256, startPoint y: 179, endPoint x: 403, endPoint y: 179, distance: 147.2
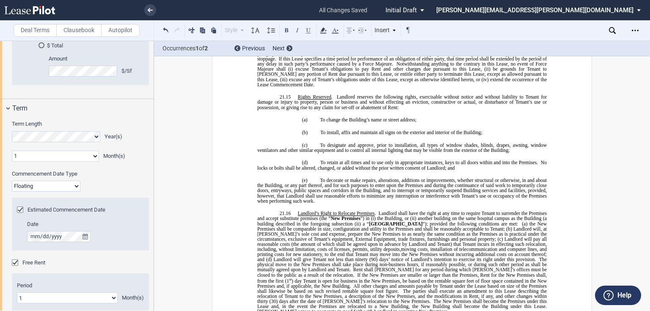
drag, startPoint x: 253, startPoint y: 190, endPoint x: 298, endPoint y: 190, distance: 44.9
drag, startPoint x: 310, startPoint y: 190, endPoint x: 263, endPoint y: 189, distance: 46.5
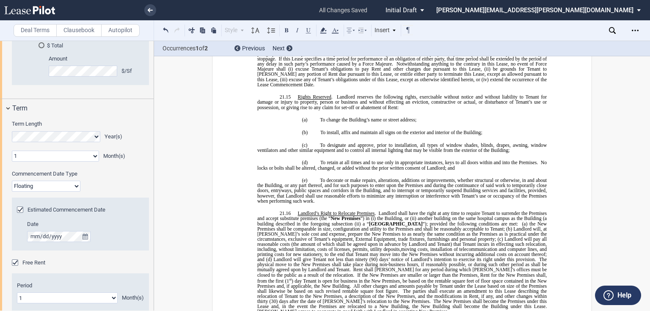
drag, startPoint x: 254, startPoint y: 196, endPoint x: 285, endPoint y: 195, distance: 30.5
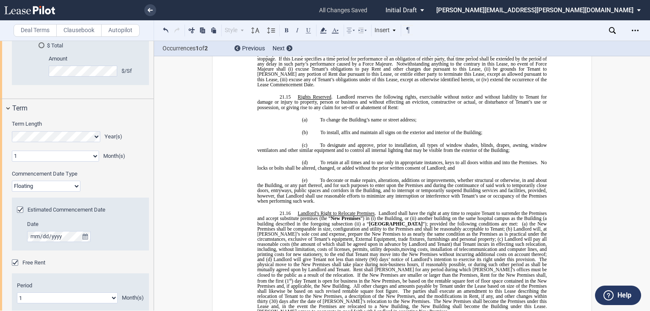
drag, startPoint x: 291, startPoint y: 193, endPoint x: 255, endPoint y: 194, distance: 35.5
drag, startPoint x: 255, startPoint y: 200, endPoint x: 294, endPoint y: 198, distance: 39.4
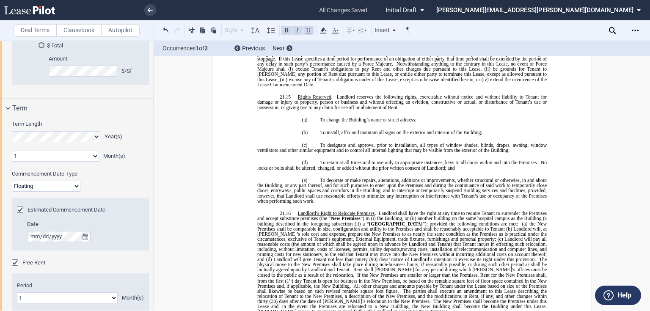
drag, startPoint x: 289, startPoint y: 199, endPoint x: 283, endPoint y: 200, distance: 5.9
drag, startPoint x: 297, startPoint y: 201, endPoint x: 255, endPoint y: 200, distance: 41.5
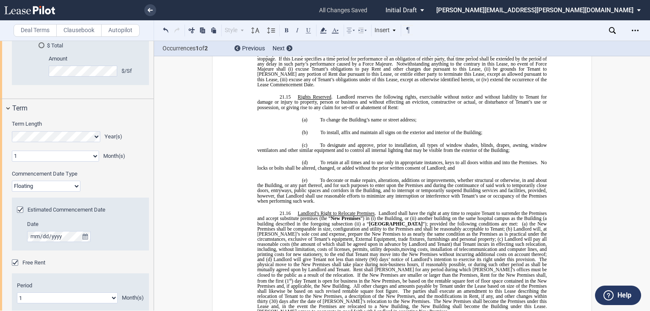
drag, startPoint x: 277, startPoint y: 206, endPoint x: 308, endPoint y: 206, distance: 31.3
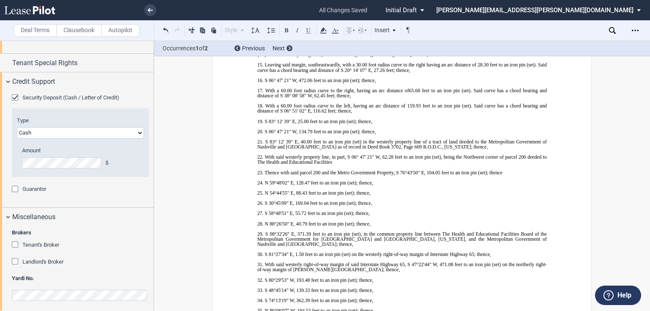
scroll to position [1339, 0]
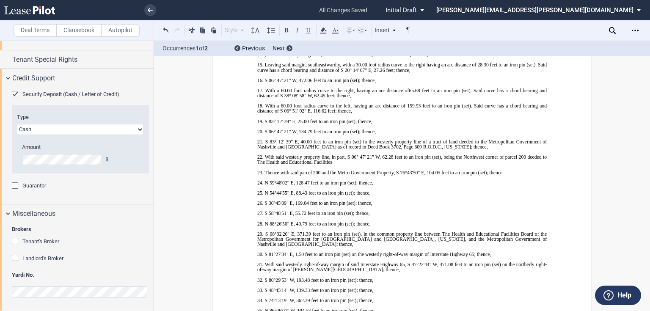
click at [15, 240] on div "Tenant's Broker" at bounding box center [16, 242] width 8 height 8
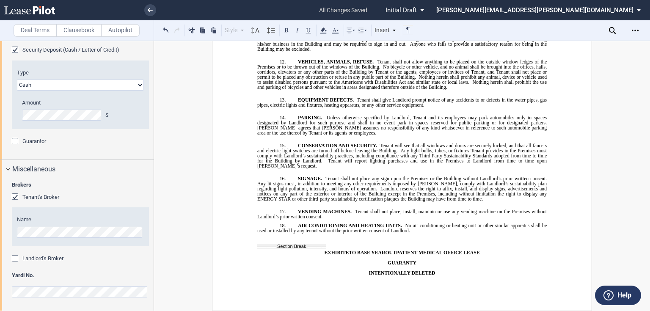
scroll to position [9853, 0]
drag, startPoint x: 335, startPoint y: 158, endPoint x: 400, endPoint y: 156, distance: 64.8
drag, startPoint x: 359, startPoint y: 210, endPoint x: 537, endPoint y: 210, distance: 177.7
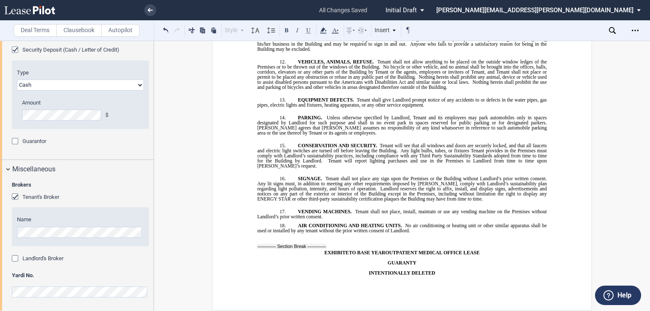
drag, startPoint x: 259, startPoint y: 229, endPoint x: 322, endPoint y: 236, distance: 62.9
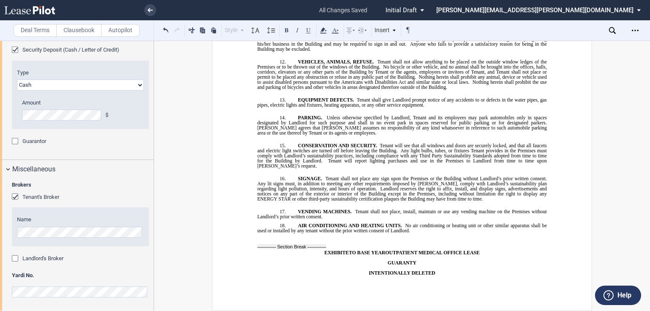
drag, startPoint x: 303, startPoint y: 129, endPoint x: 256, endPoint y: 130, distance: 46.6
drag, startPoint x: 344, startPoint y: 151, endPoint x: 250, endPoint y: 130, distance: 95.8
click at [327, 27] on icon at bounding box center [323, 30] width 10 height 10
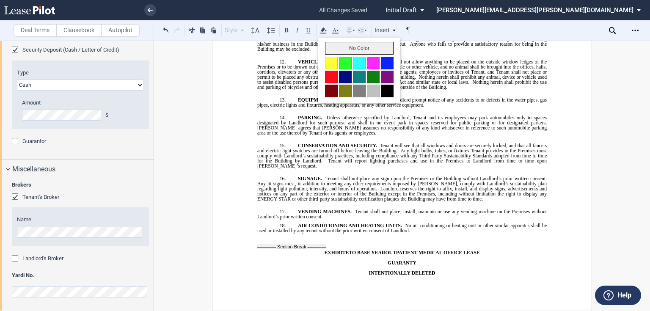
click at [328, 50] on button "No Color" at bounding box center [359, 48] width 69 height 13
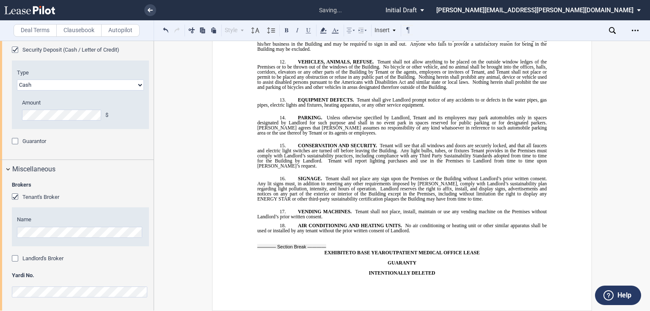
drag, startPoint x: 332, startPoint y: 108, endPoint x: 254, endPoint y: 105, distance: 77.9
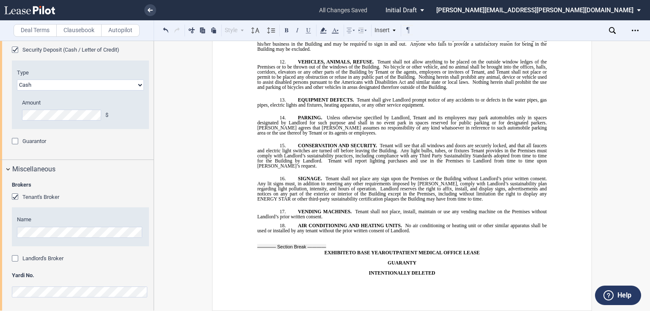
drag, startPoint x: 330, startPoint y: 110, endPoint x: 255, endPoint y: 105, distance: 75.1
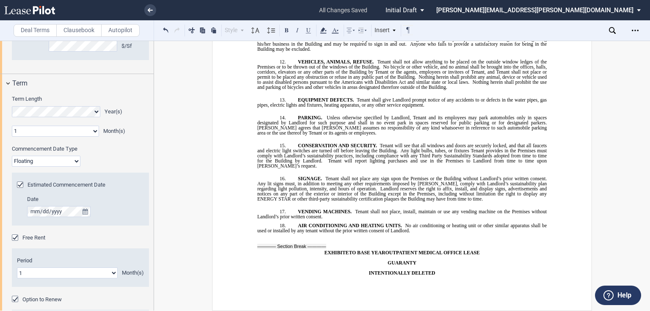
scroll to position [504, 0]
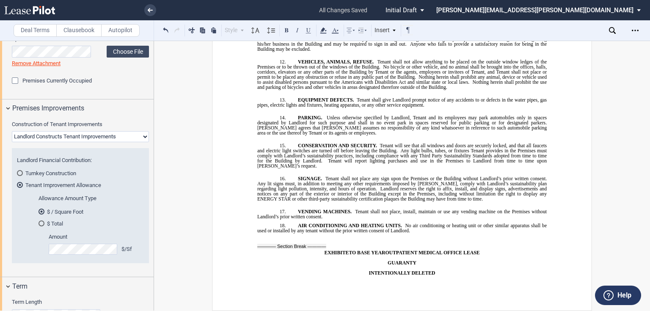
click at [32, 64] on link "Remove Attachment" at bounding box center [36, 63] width 49 height 6
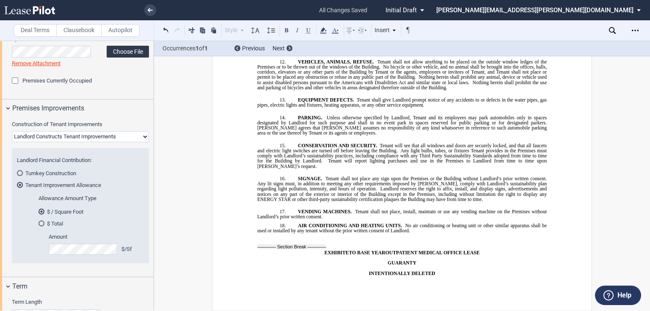
click at [129, 48] on label "Choose File" at bounding box center [128, 52] width 42 height 12
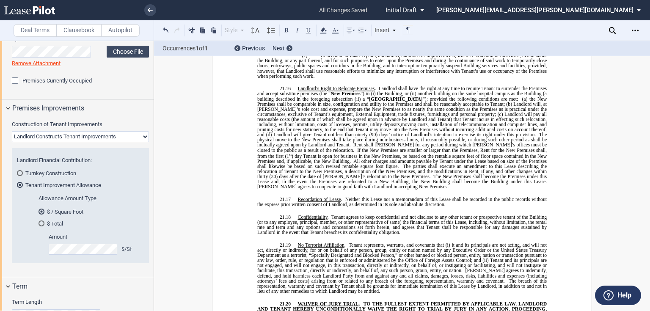
scroll to position [6565, 0]
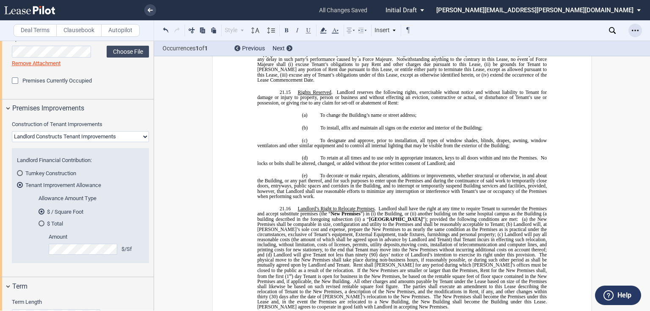
click at [636, 34] on div "Open Lease options menu" at bounding box center [635, 31] width 14 height 14
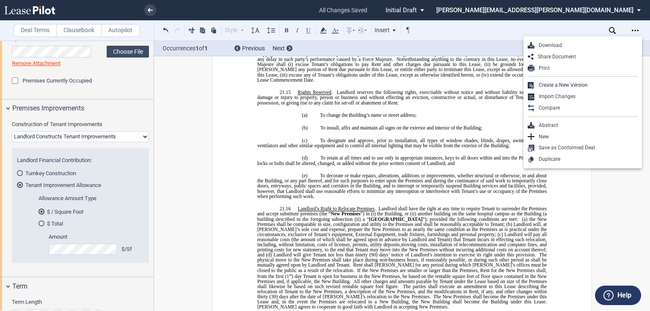
click at [572, 42] on div "Download" at bounding box center [585, 45] width 103 height 7
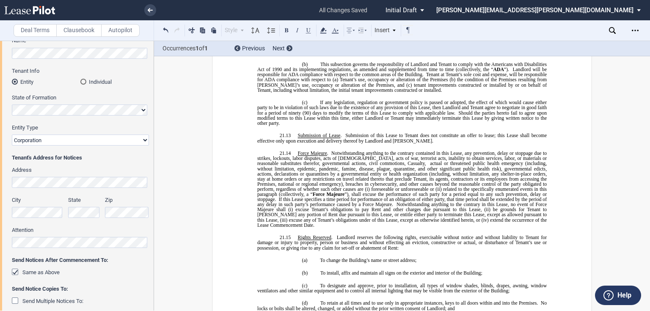
scroll to position [6362, 0]
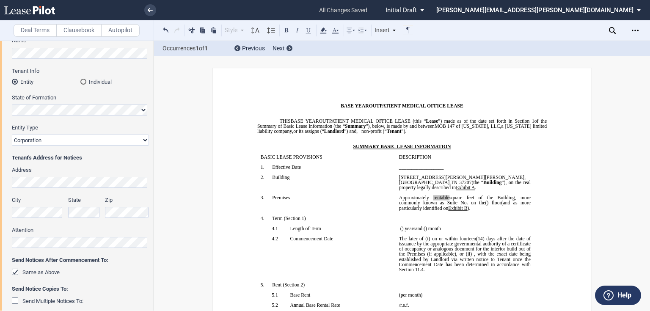
scroll to position [102, 0]
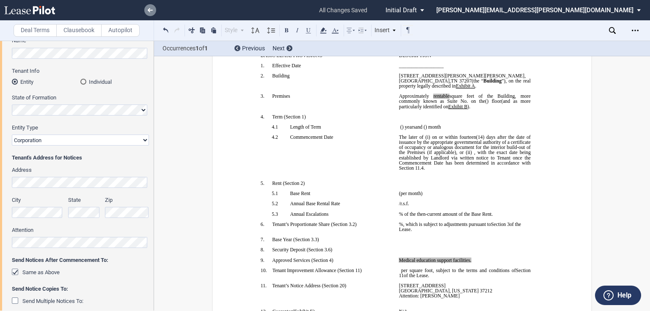
click at [149, 9] on icon at bounding box center [150, 10] width 5 height 4
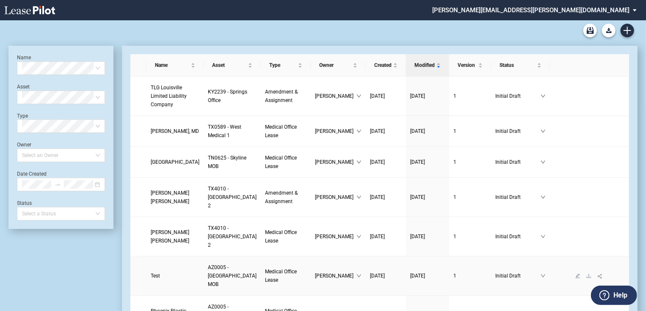
click at [154, 279] on span "Test" at bounding box center [155, 276] width 9 height 6
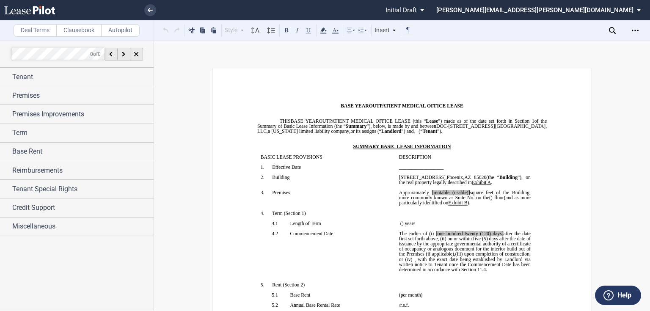
click at [447, 241] on span "on or within five" at bounding box center [463, 238] width 33 height 5
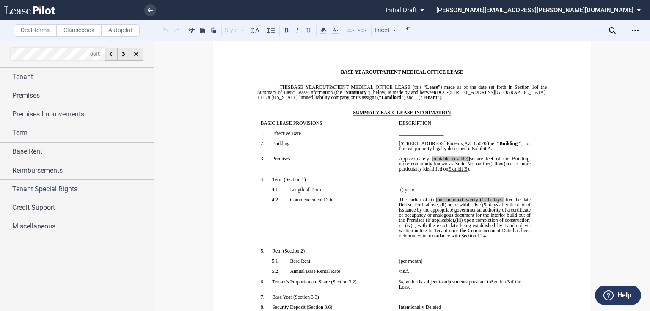
click at [489, 223] on span "upon completion of construction" at bounding box center [496, 220] width 65 height 5
click at [149, 8] on use at bounding box center [150, 10] width 5 height 4
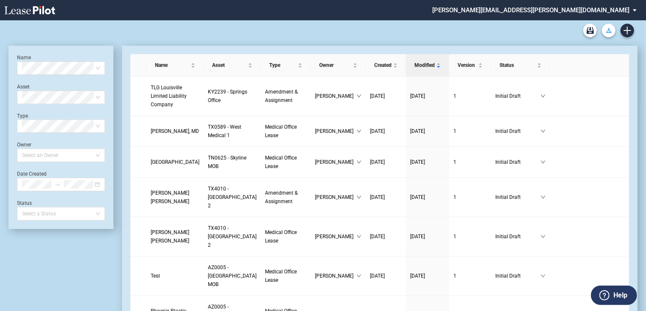
click at [609, 30] on use "Download Blank Form" at bounding box center [609, 30] width 6 height 5
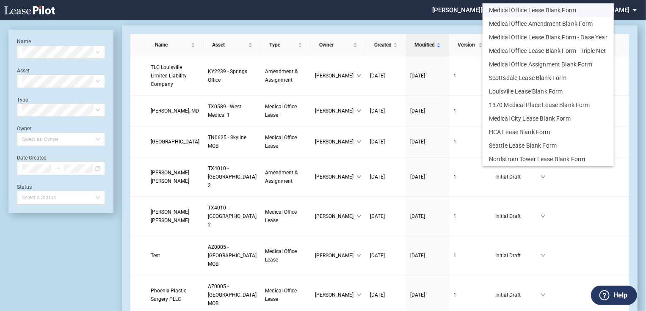
click at [561, 11] on button "Medical Office Lease Blank Form" at bounding box center [547, 10] width 131 height 14
